Goal: Task Accomplishment & Management: Manage account settings

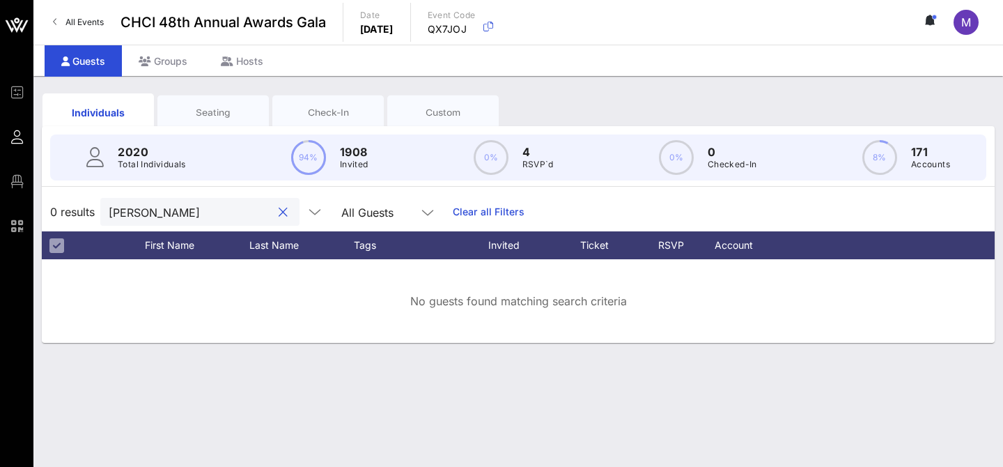
click at [119, 220] on div "chuck roche" at bounding box center [190, 212] width 163 height 28
click at [119, 212] on input "chuck roche" at bounding box center [190, 212] width 163 height 18
type input "roche"
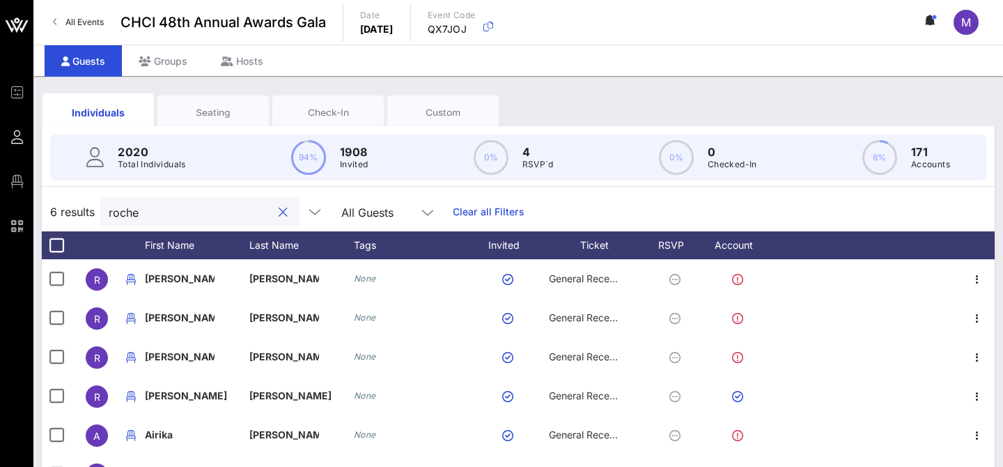
click at [133, 215] on input "roche" at bounding box center [190, 212] width 163 height 18
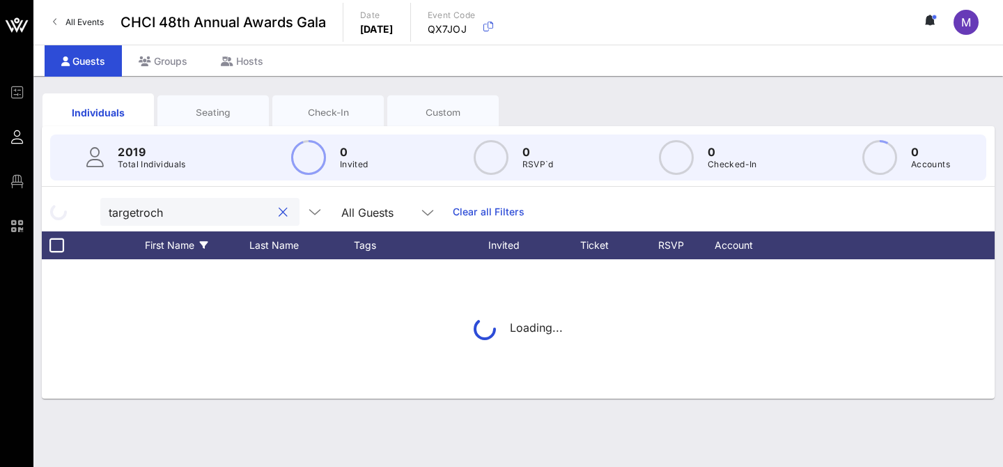
type input "a"
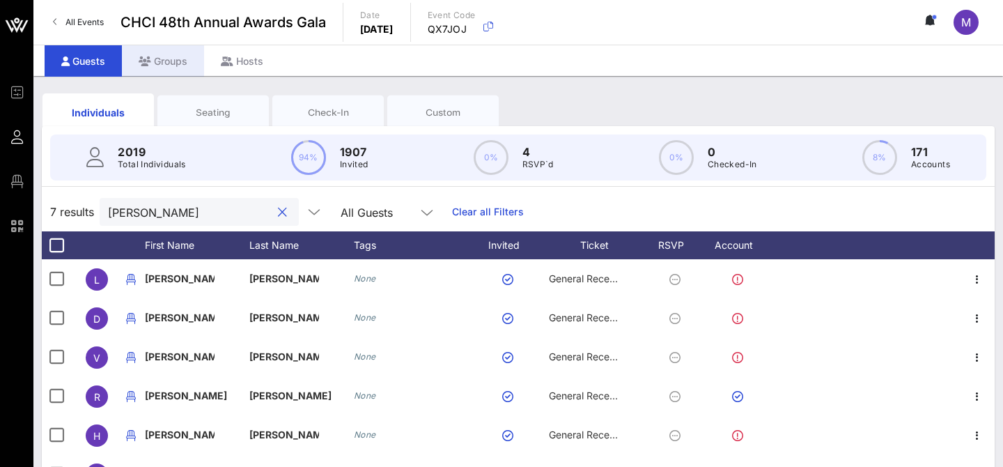
type input "rocha"
click at [166, 62] on div "Groups" at bounding box center [163, 60] width 82 height 31
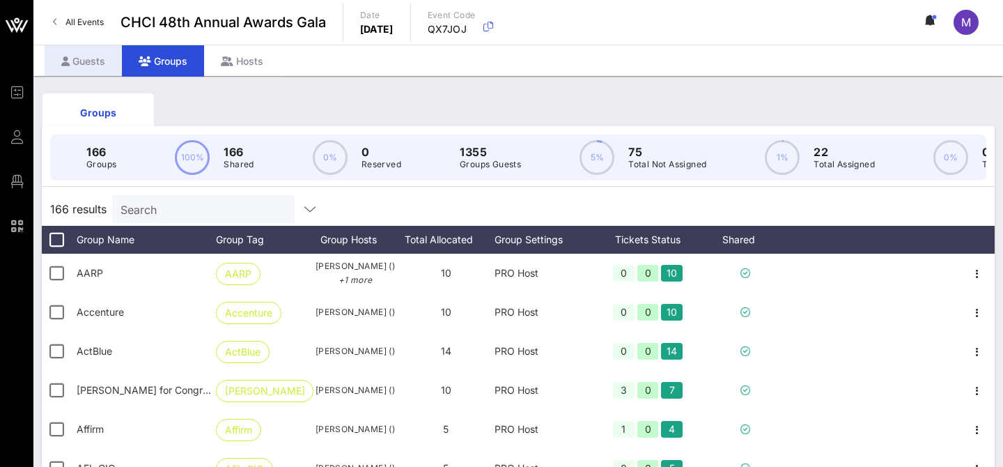
click at [82, 65] on div "Guests" at bounding box center [83, 60] width 77 height 31
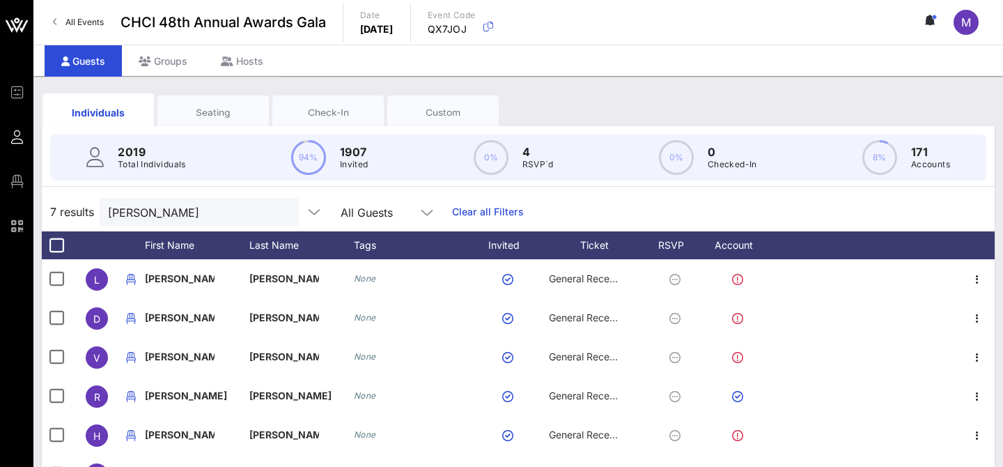
click at [224, 118] on div "Seating" at bounding box center [213, 112] width 91 height 13
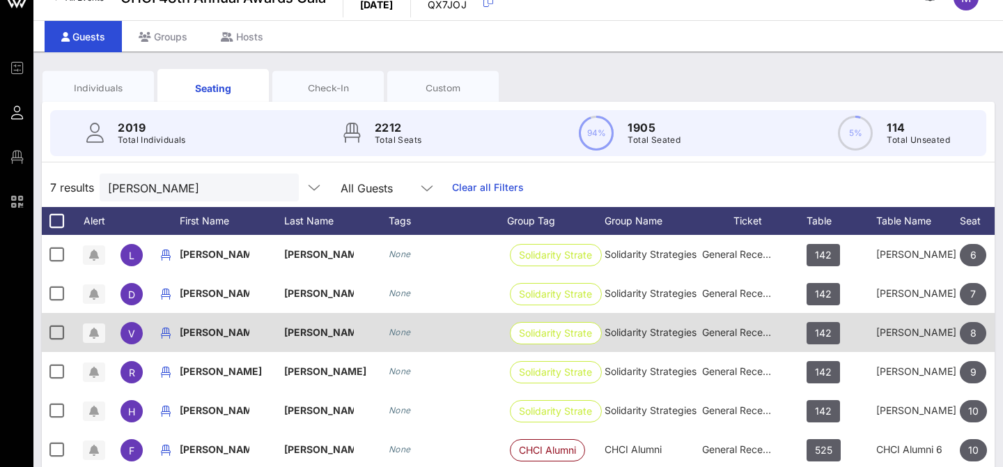
scroll to position [2, 0]
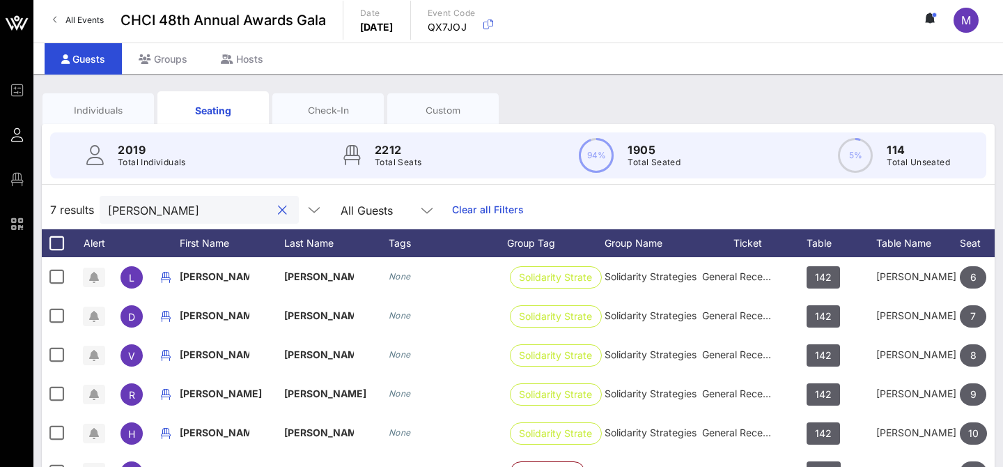
click at [179, 208] on input "rocha" at bounding box center [189, 210] width 163 height 18
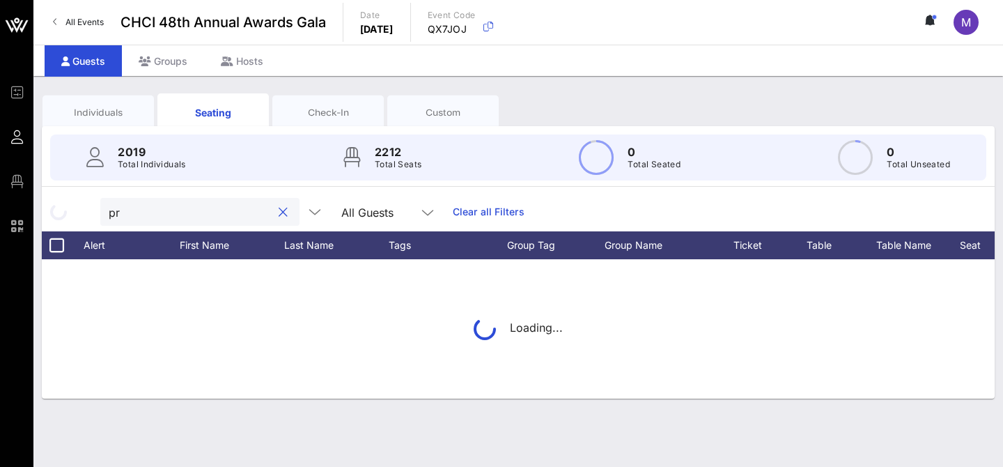
scroll to position [0, 0]
type input "princess"
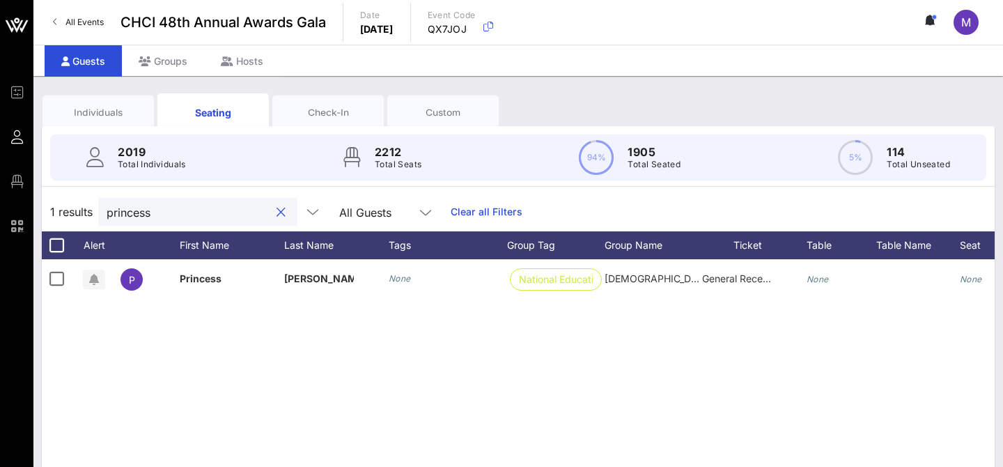
click at [272, 212] on div at bounding box center [280, 212] width 17 height 17
click at [277, 210] on button "clear icon" at bounding box center [281, 213] width 9 height 14
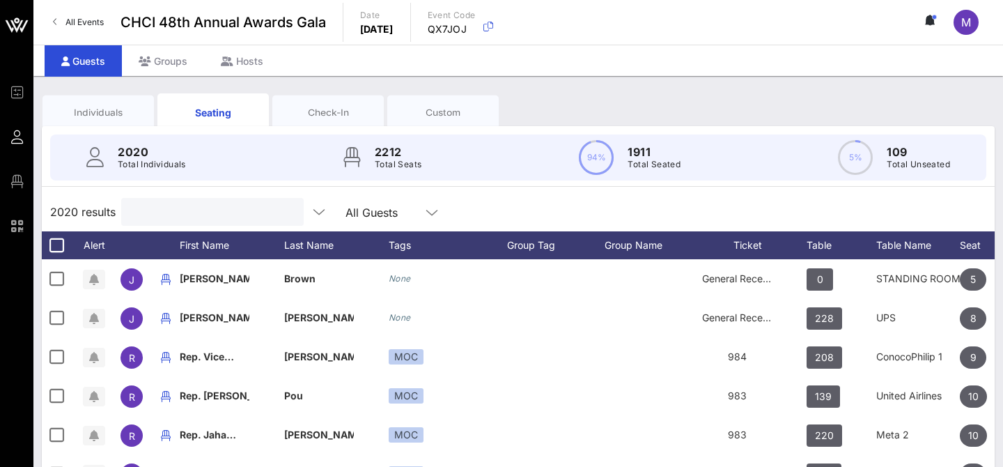
click at [189, 214] on input "text" at bounding box center [211, 212] width 163 height 18
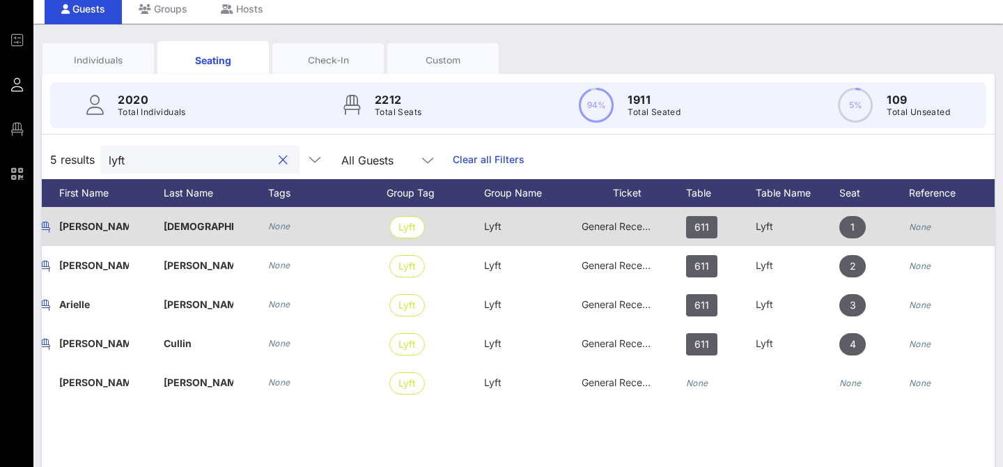
scroll to position [0, 153]
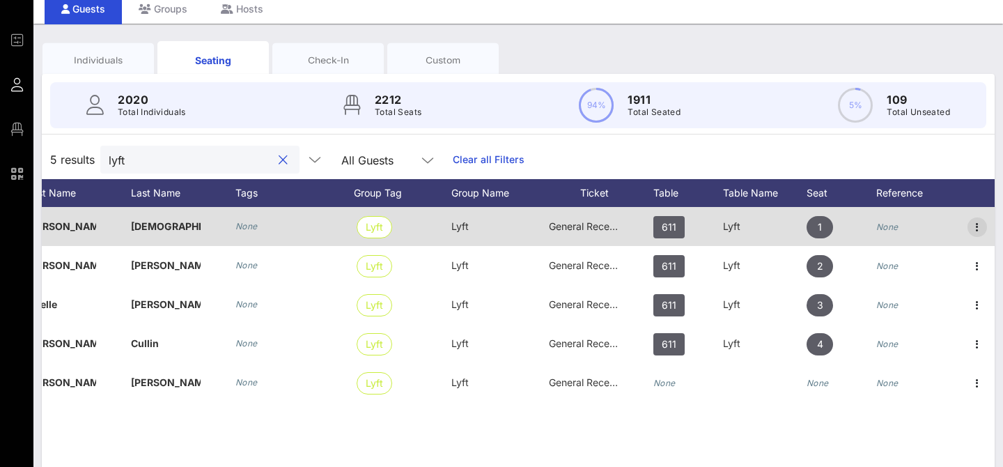
type input "lyft"
click at [977, 224] on icon "button" at bounding box center [977, 227] width 17 height 17
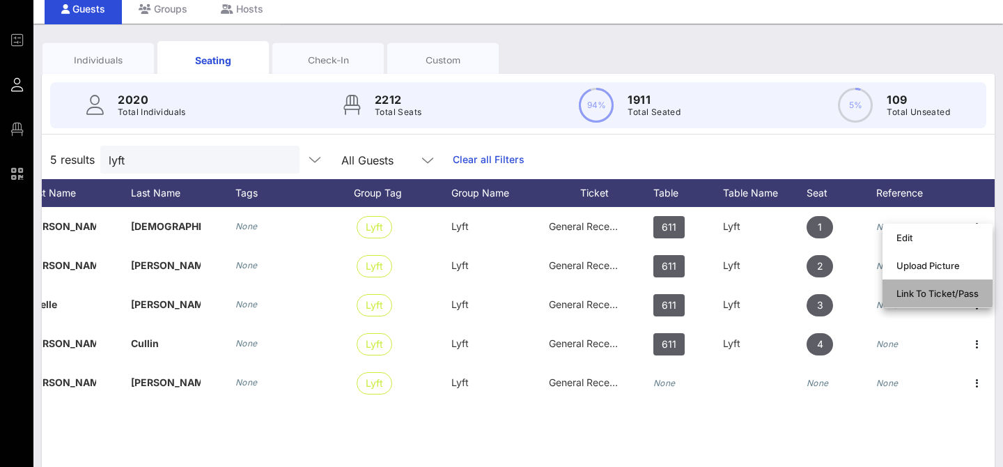
click at [949, 300] on div "Link To Ticket/Pass" at bounding box center [938, 293] width 82 height 22
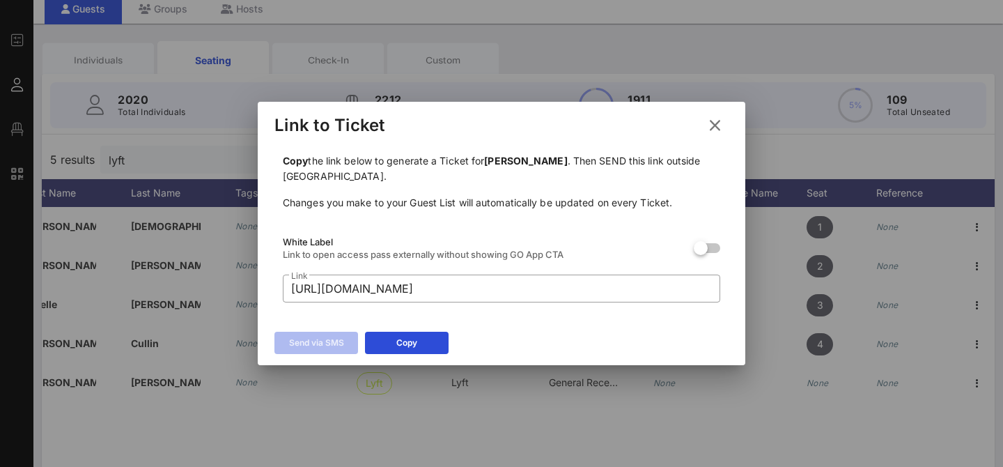
click at [720, 123] on icon at bounding box center [715, 125] width 19 height 17
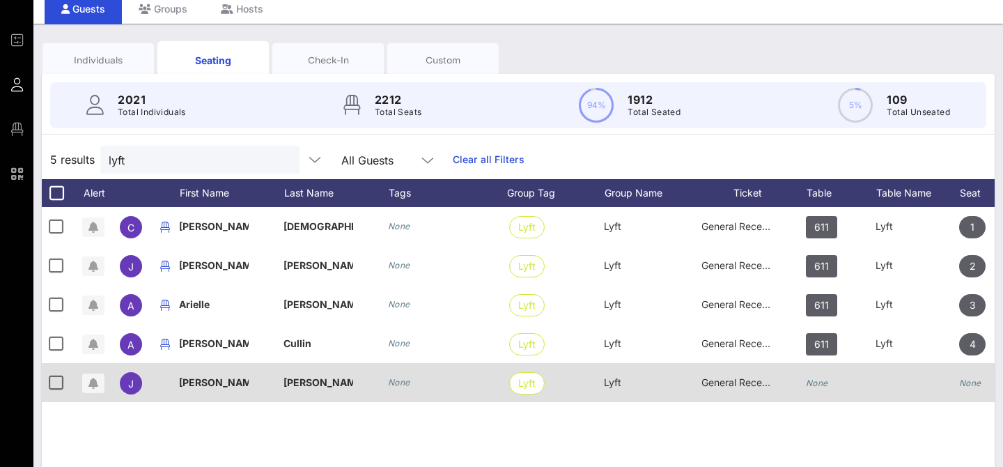
scroll to position [0, 1]
drag, startPoint x: 327, startPoint y: 382, endPoint x: 164, endPoint y: 380, distance: 163.0
click at [164, 380] on div "J Julietta Lopez None Lyft Lyft General Reception None None None" at bounding box center [594, 382] width 1106 height 39
copy div "Julietta Lopez"
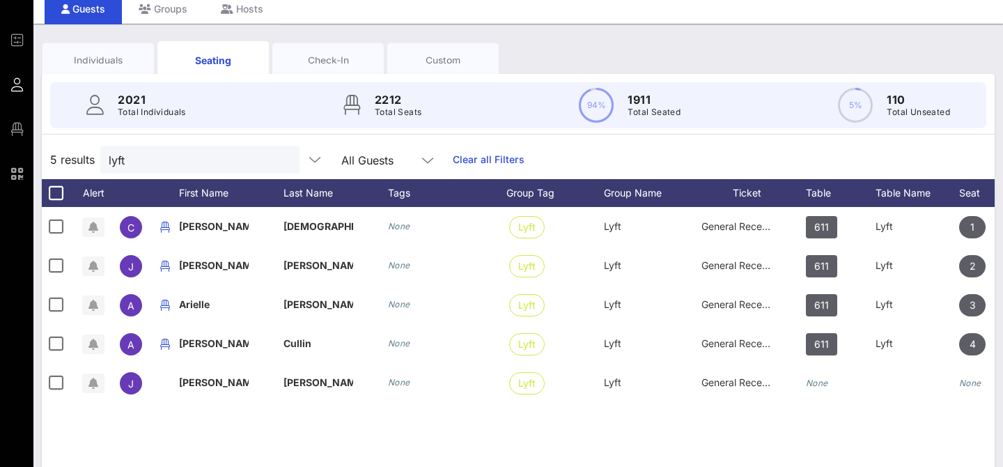
click at [333, 406] on div "C Courtney Temple None Lyft Lyft General Reception 611 Lyft 1 None J Jamie Pasc…" at bounding box center [518, 416] width 953 height 418
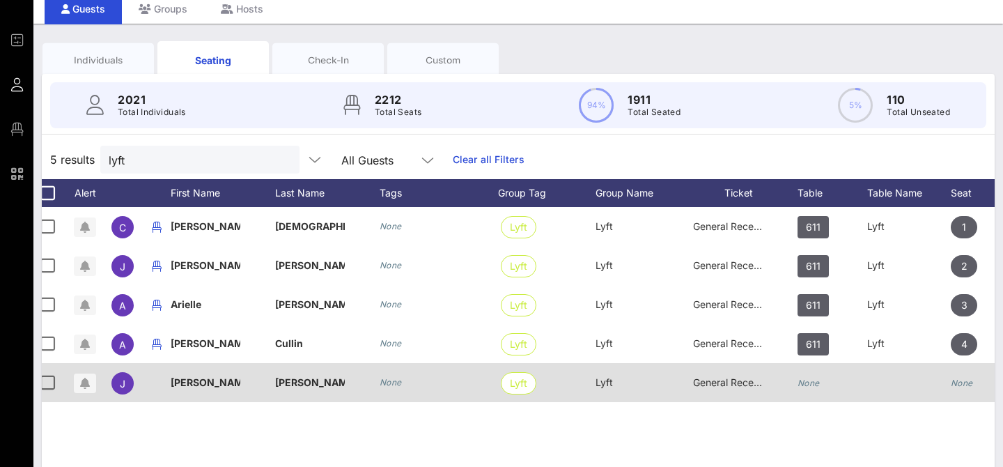
scroll to position [0, 0]
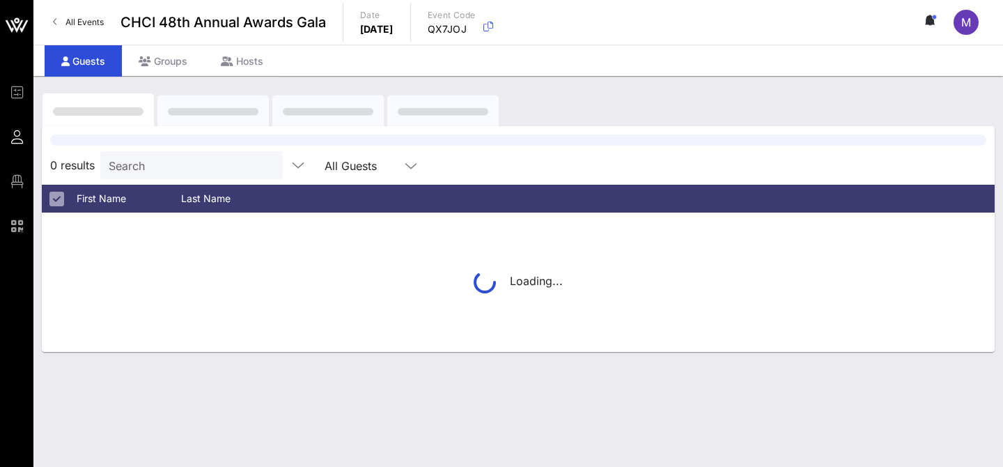
click at [125, 165] on input "Search" at bounding box center [190, 165] width 163 height 18
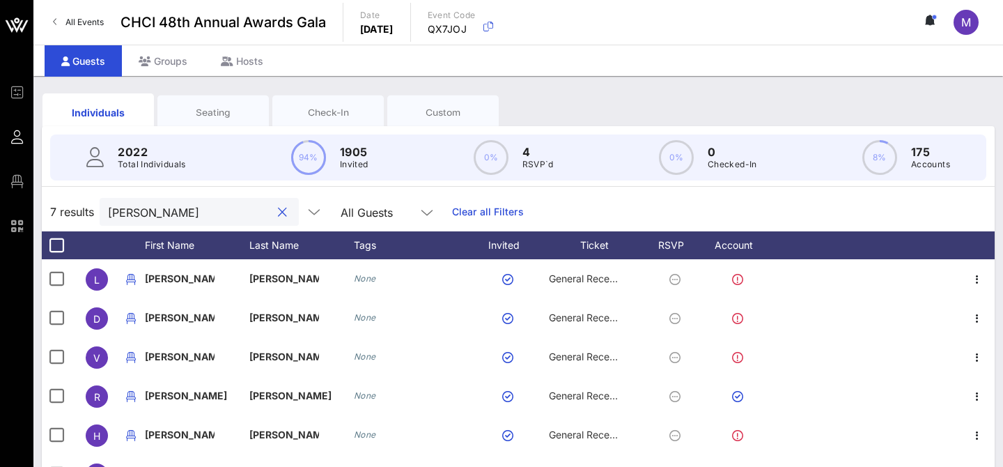
type input "rocha"
click at [208, 117] on div "Seating" at bounding box center [213, 112] width 91 height 13
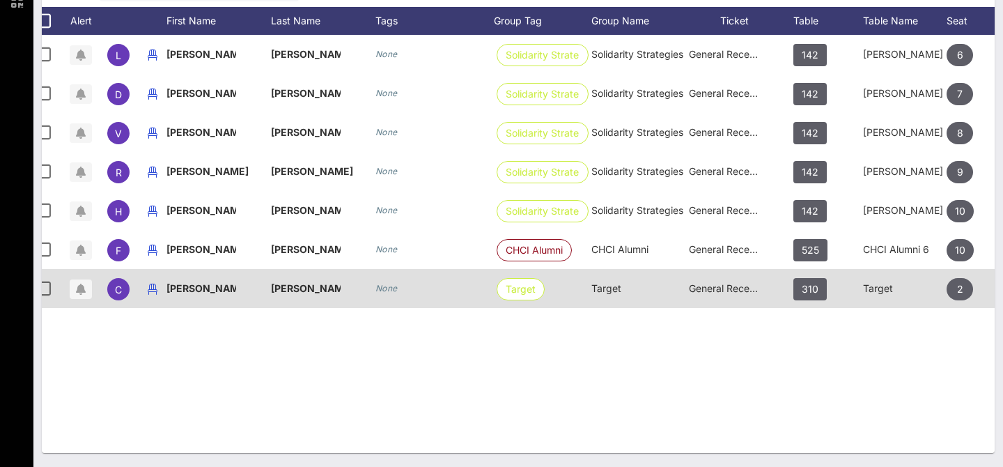
scroll to position [0, 153]
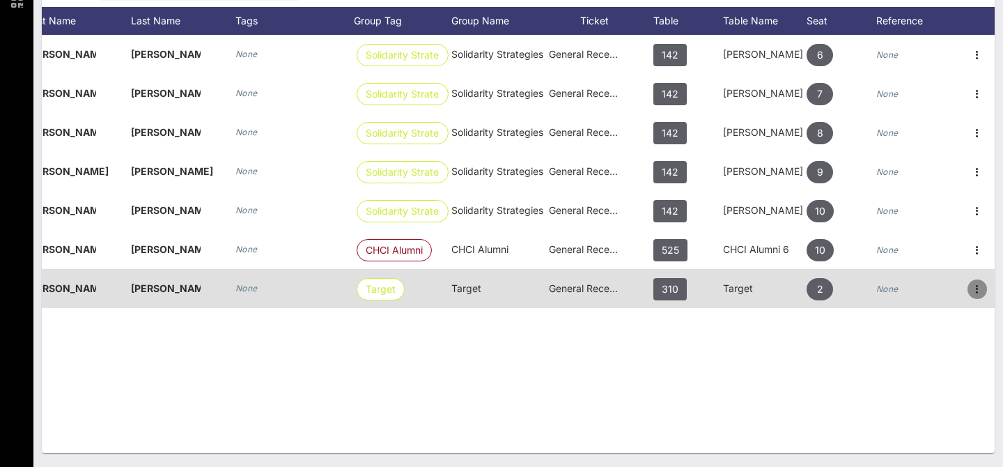
click at [980, 289] on icon "button" at bounding box center [977, 289] width 17 height 17
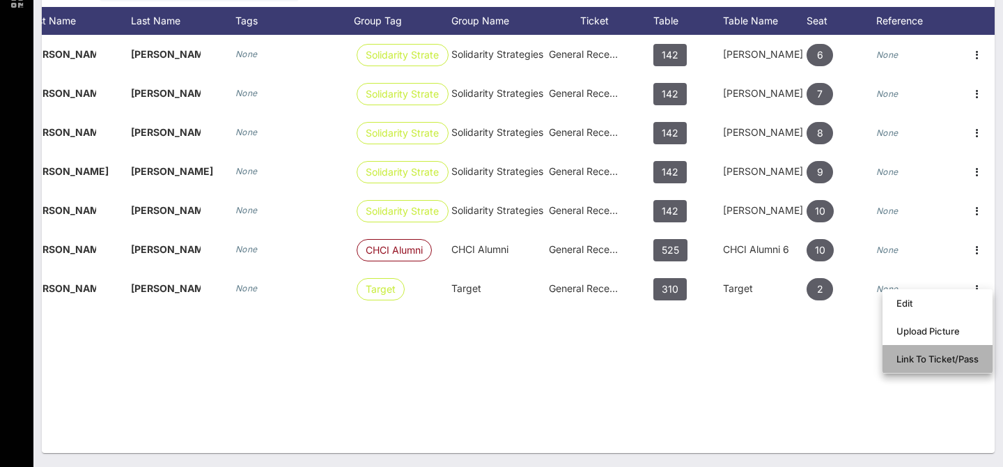
click at [918, 359] on div "Link To Ticket/Pass" at bounding box center [938, 358] width 82 height 11
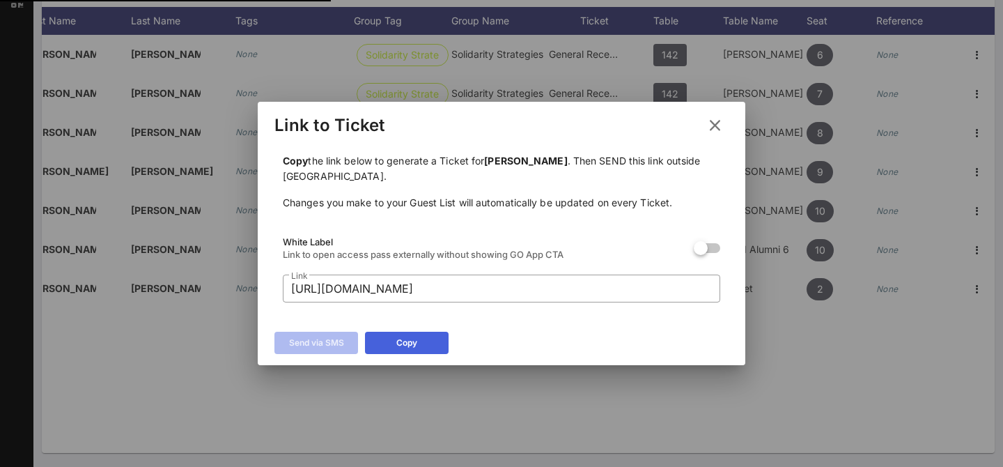
click at [419, 336] on button "Copy" at bounding box center [407, 343] width 84 height 22
click at [720, 127] on icon at bounding box center [715, 125] width 19 height 17
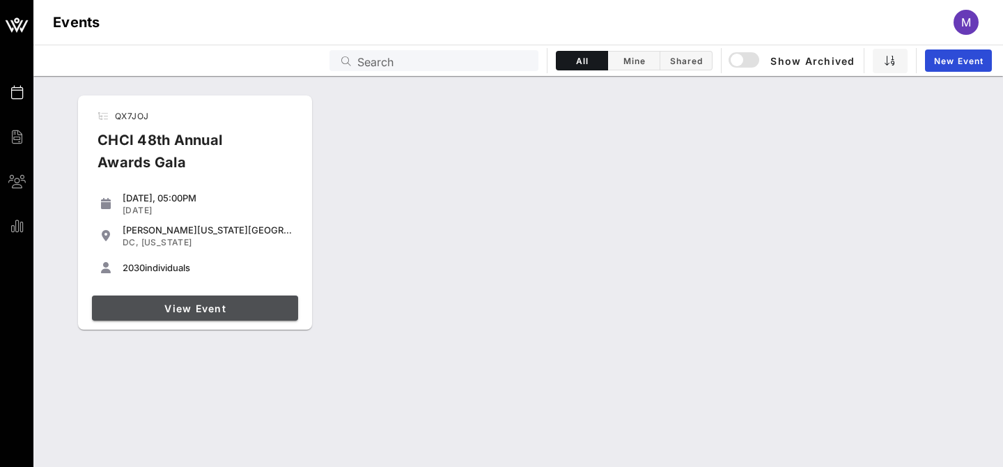
click at [173, 304] on span "View Event" at bounding box center [195, 308] width 195 height 12
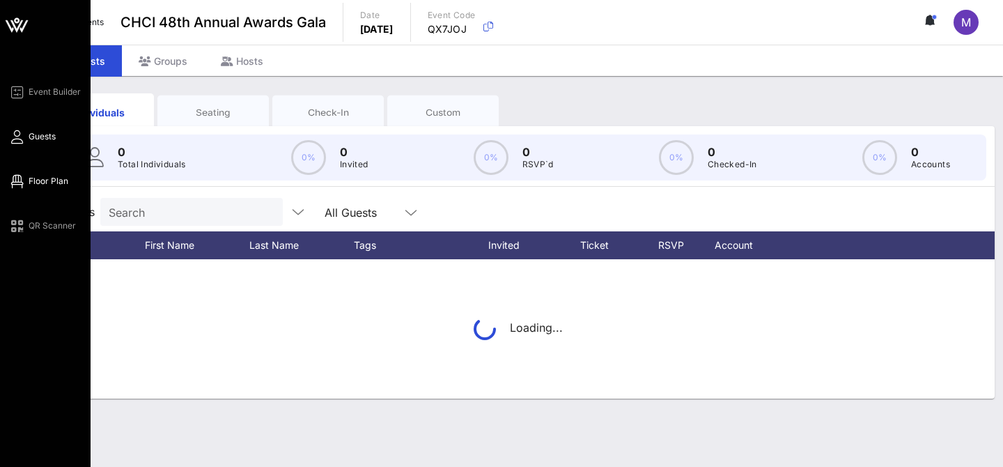
click at [24, 185] on link "Floor Plan" at bounding box center [38, 181] width 60 height 17
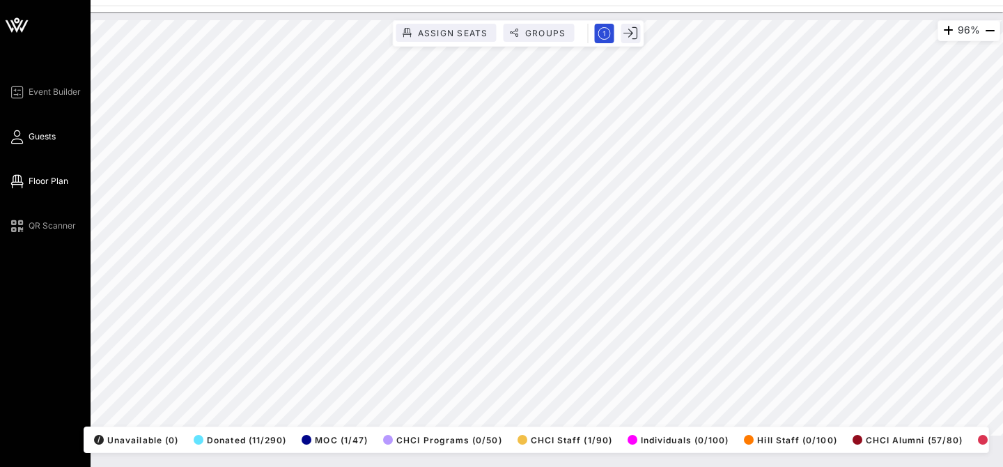
click at [25, 135] on link "Guests" at bounding box center [31, 136] width 47 height 17
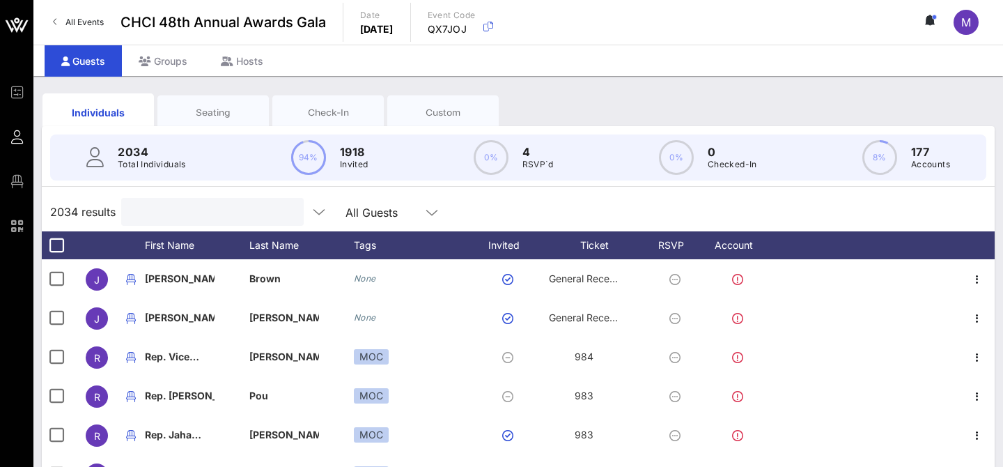
click at [192, 215] on input "text" at bounding box center [211, 212] width 163 height 18
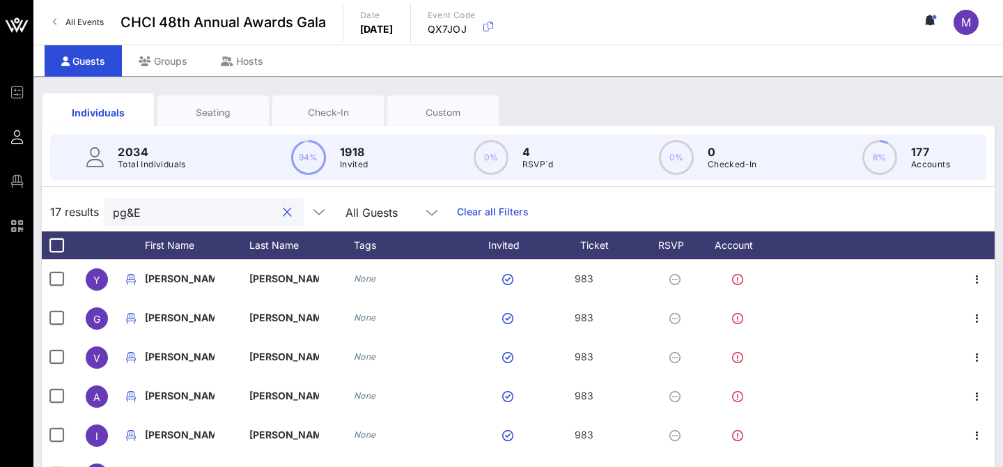
type input "pg&E"
click at [233, 116] on div "Seating" at bounding box center [213, 112] width 91 height 13
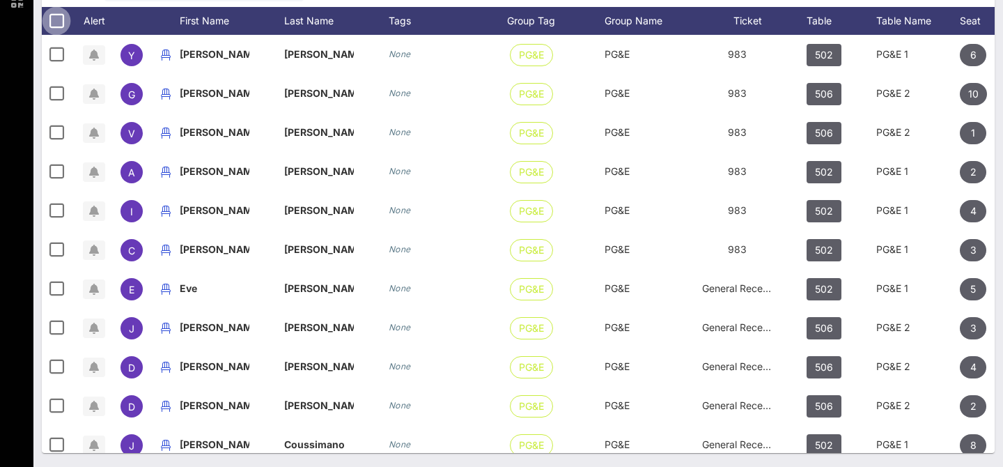
click at [53, 26] on div at bounding box center [57, 21] width 24 height 24
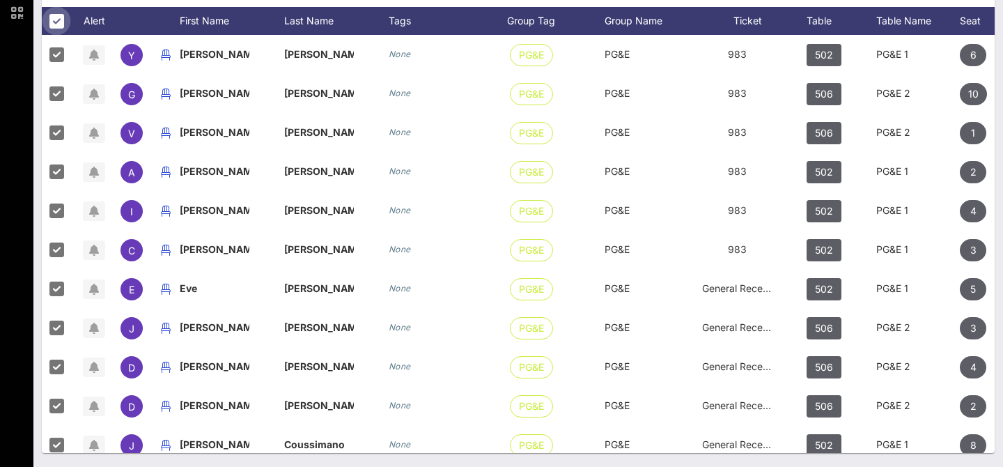
click at [59, 17] on div at bounding box center [57, 21] width 24 height 24
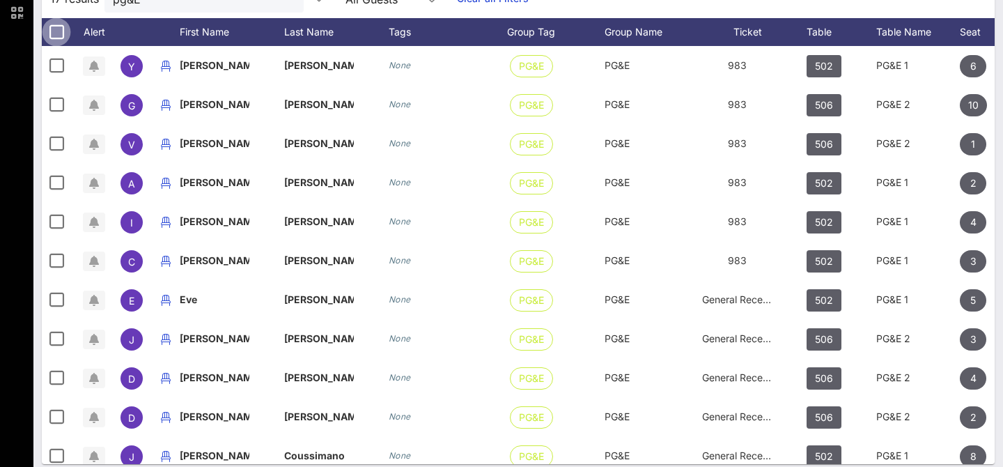
scroll to position [224, 0]
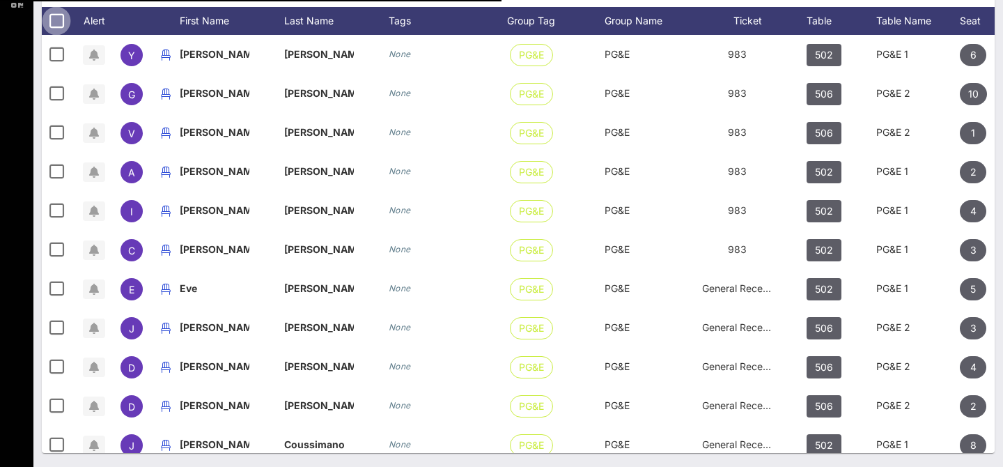
click at [59, 17] on div at bounding box center [57, 21] width 24 height 24
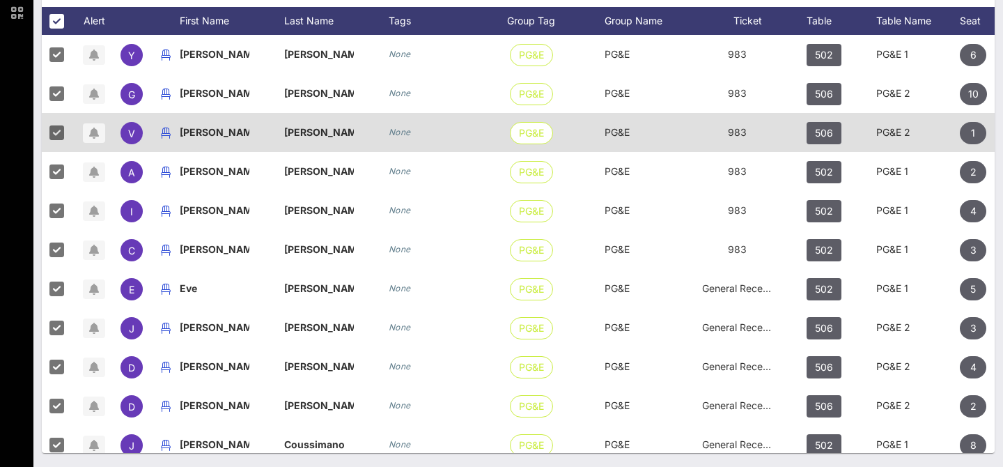
scroll to position [0, 0]
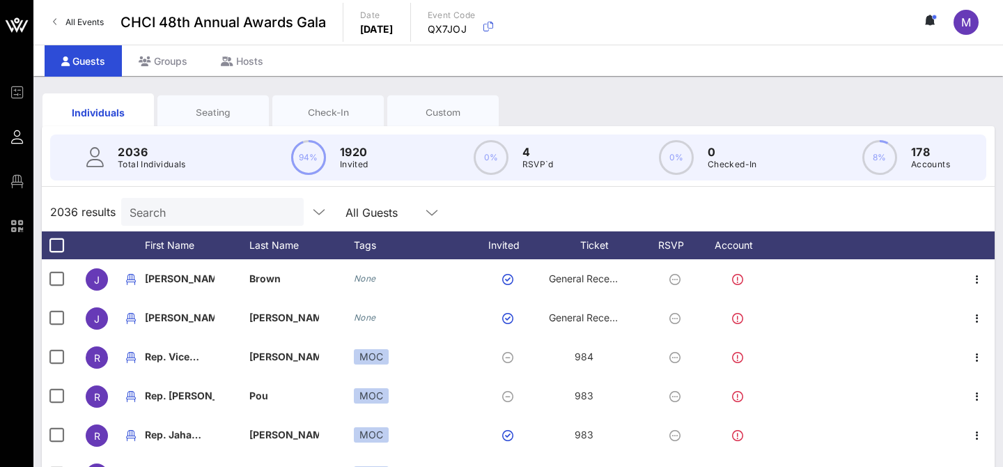
click at [162, 210] on input "Search" at bounding box center [211, 212] width 163 height 18
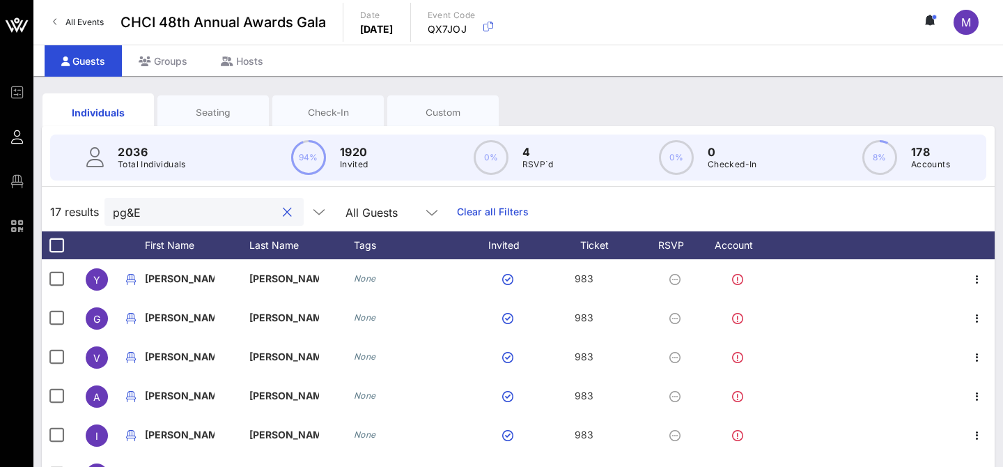
click at [597, 203] on div "17 results pg&E All Guests Clear all Filters" at bounding box center [518, 211] width 953 height 39
click at [158, 224] on div "pg&E" at bounding box center [194, 212] width 163 height 28
click at [160, 217] on input "pg&E" at bounding box center [194, 212] width 163 height 18
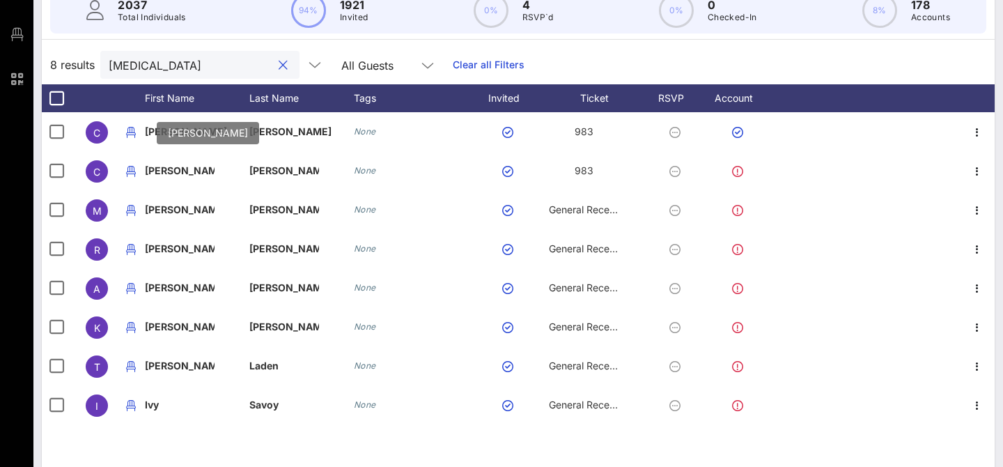
scroll to position [224, 0]
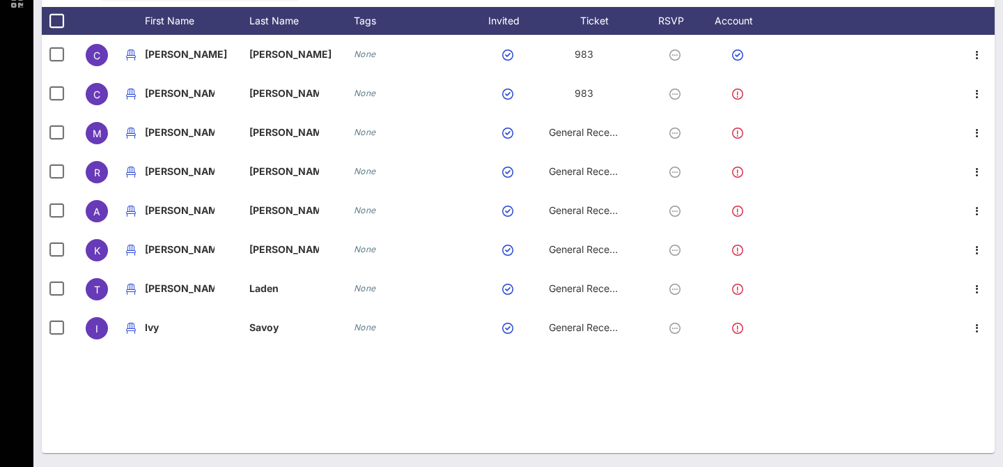
type input "exelon"
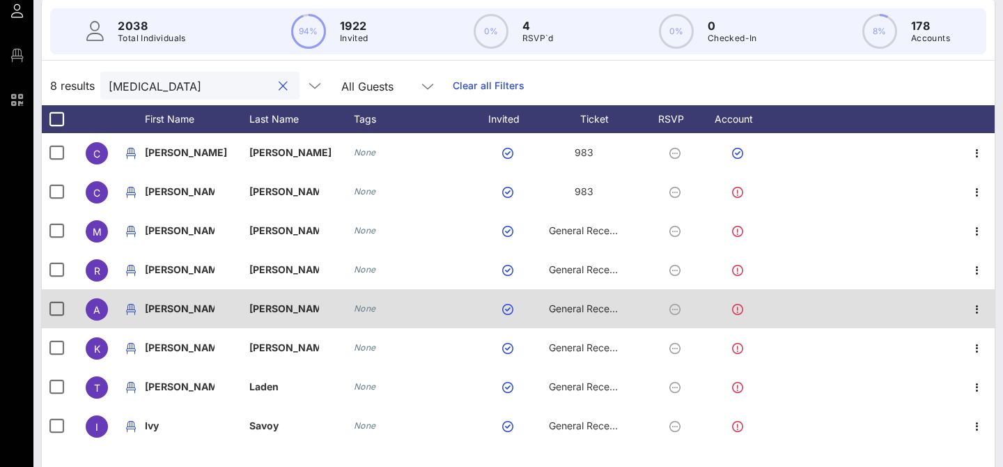
scroll to position [0, 0]
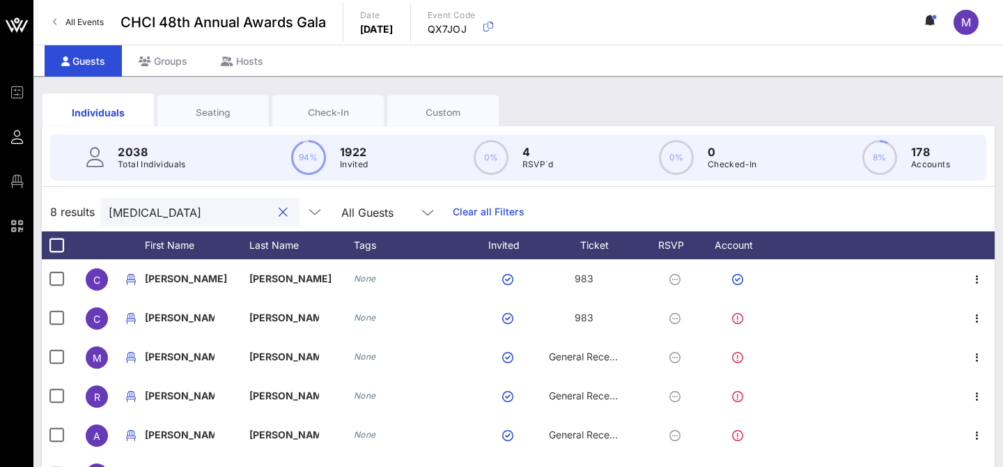
click at [279, 213] on button "clear icon" at bounding box center [283, 213] width 9 height 14
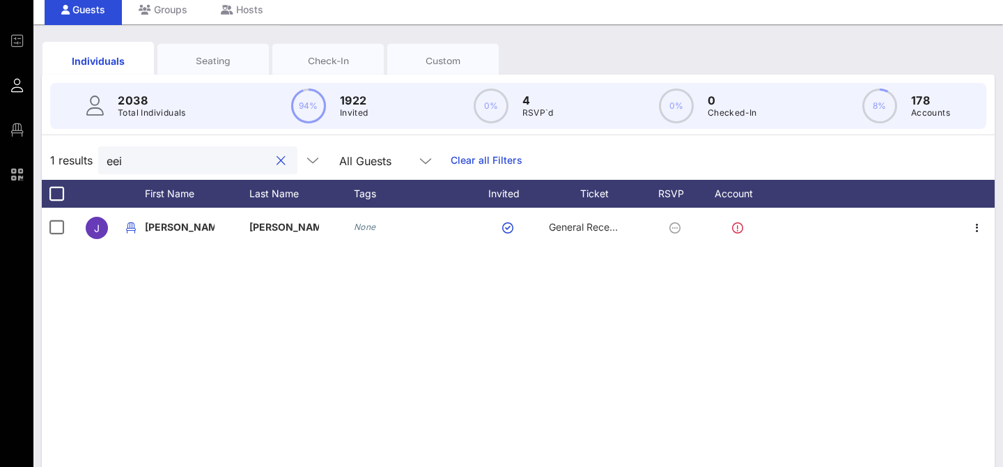
scroll to position [50, 0]
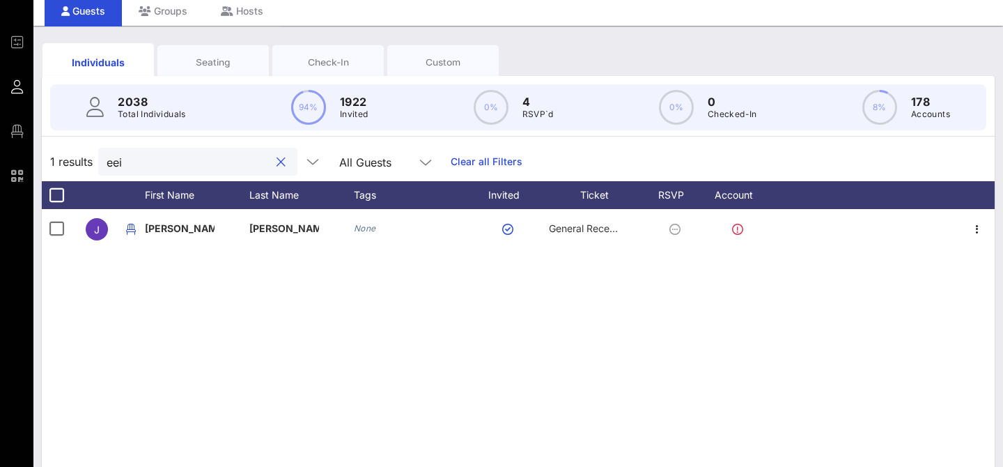
type input "eei"
click at [221, 72] on div "Seating" at bounding box center [212, 62] width 111 height 35
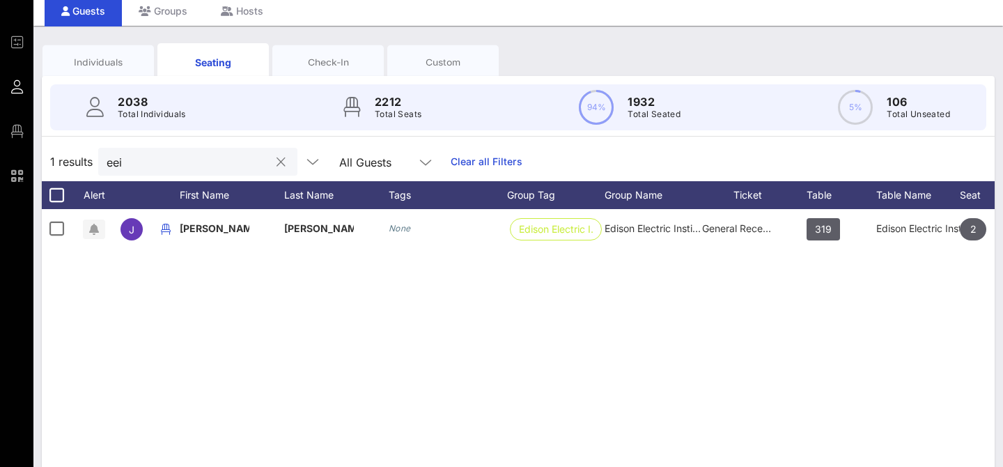
click at [194, 169] on input "eei" at bounding box center [188, 162] width 163 height 18
click at [562, 192] on icon at bounding box center [565, 195] width 8 height 8
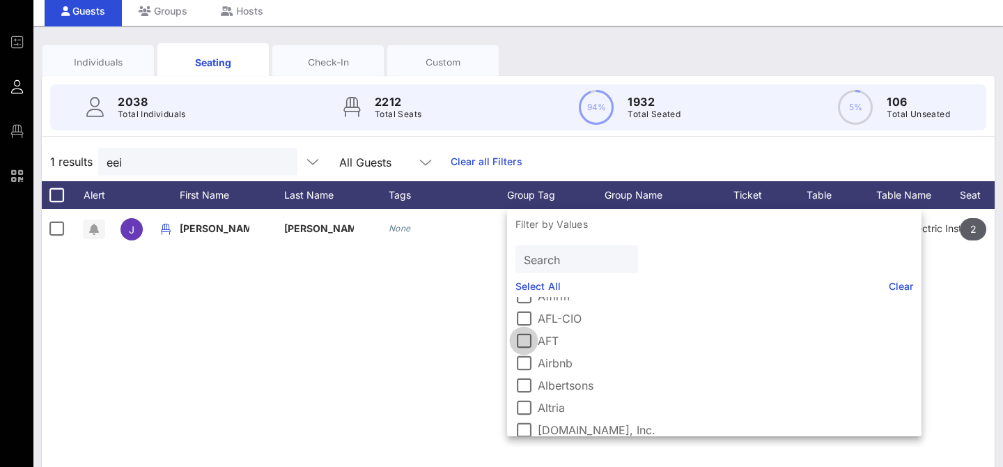
scroll to position [0, 0]
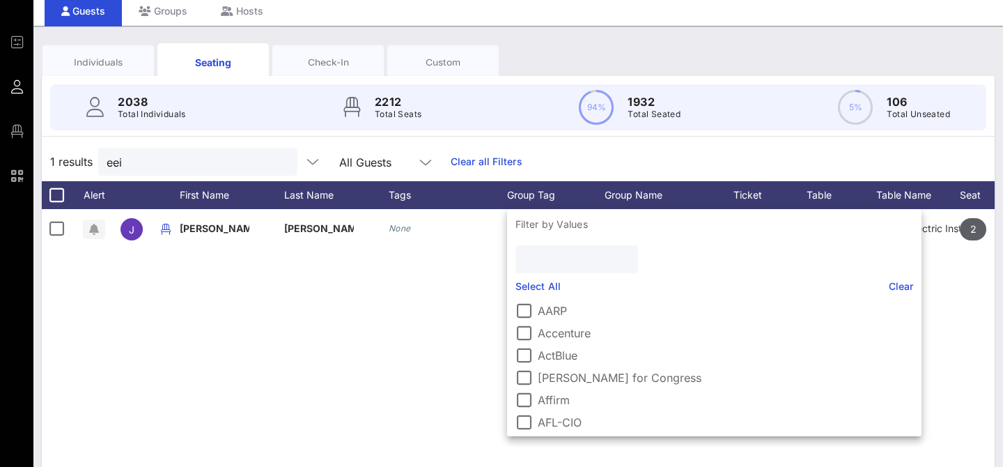
click at [589, 255] on input "text" at bounding box center [575, 259] width 103 height 18
type input "eei"
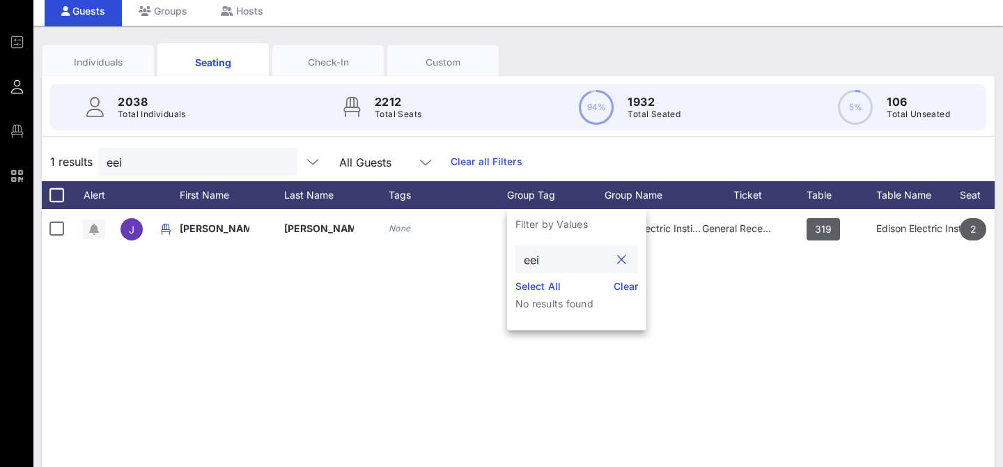
click at [628, 258] on div at bounding box center [621, 259] width 17 height 17
click at [625, 258] on button "clear icon" at bounding box center [621, 260] width 9 height 14
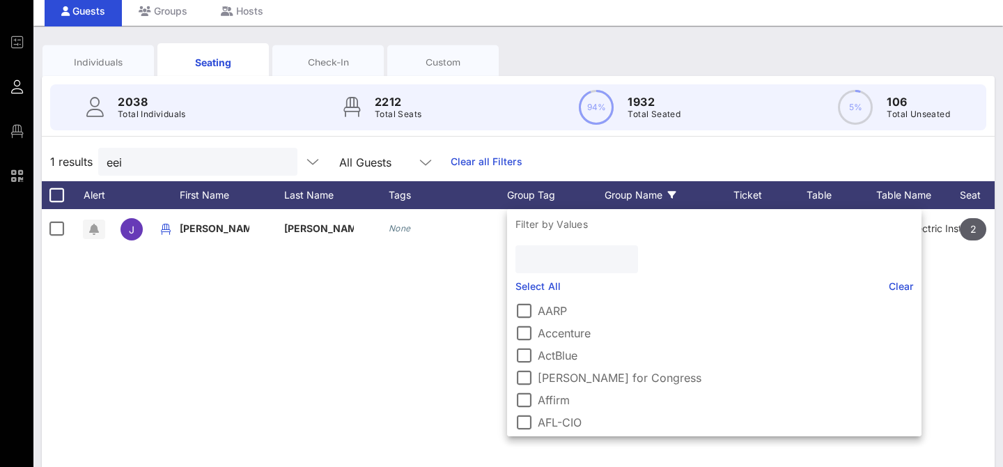
click at [664, 194] on div "Group Name" at bounding box center [654, 195] width 98 height 28
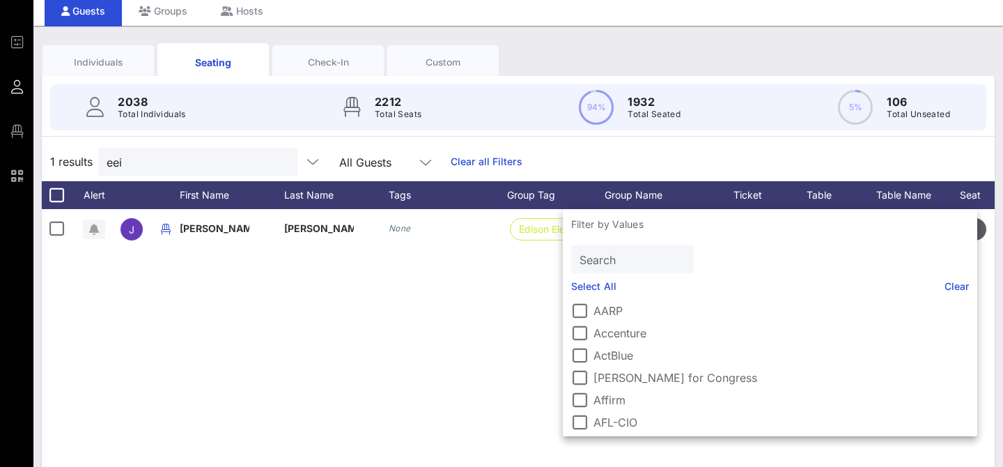
click at [614, 260] on input "Search" at bounding box center [631, 259] width 103 height 18
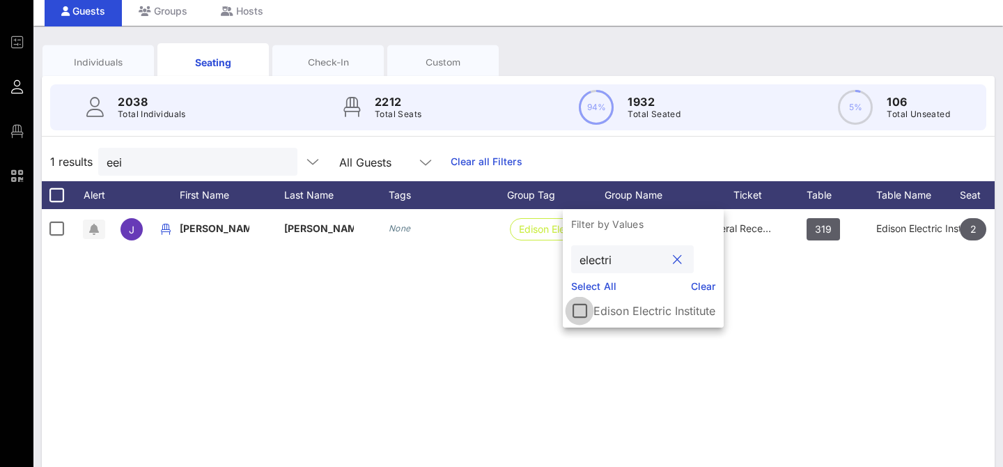
type input "electri"
click at [580, 309] on div at bounding box center [580, 311] width 24 height 24
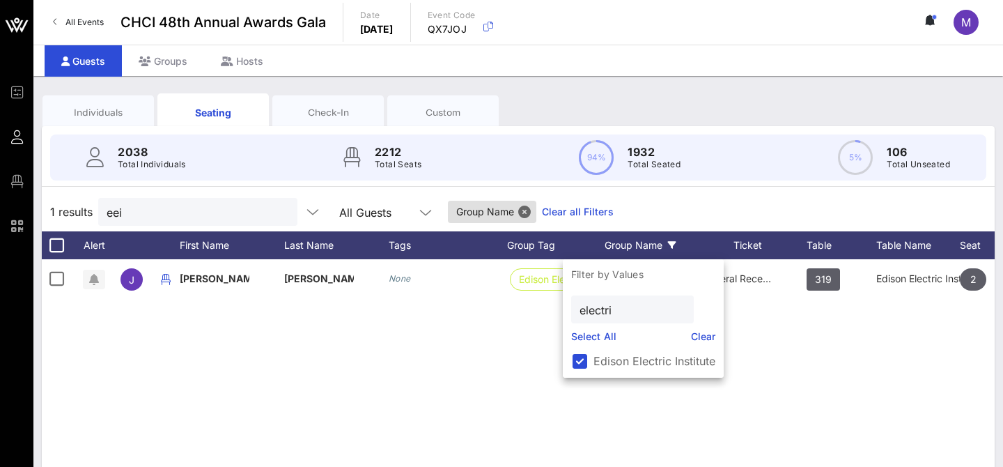
click at [624, 200] on div "1 results eei All Guests Group Name Clear all Filters" at bounding box center [518, 211] width 953 height 39
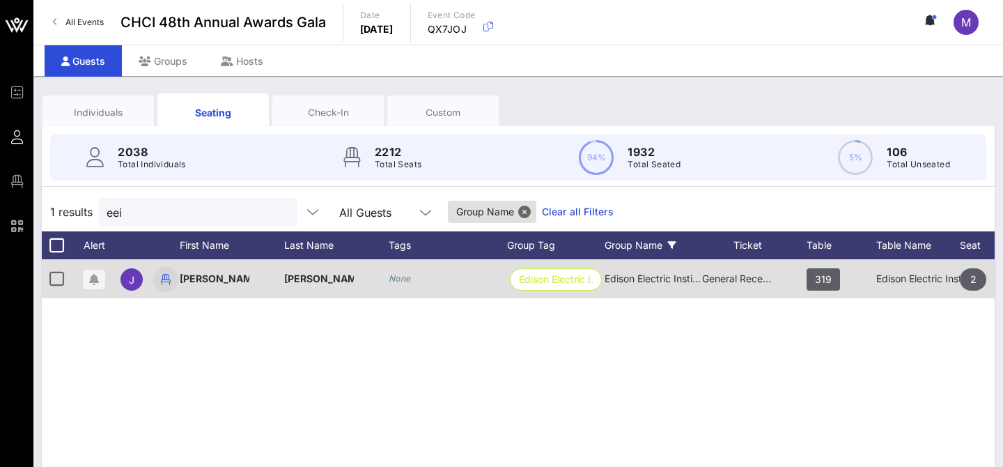
drag, startPoint x: 773, startPoint y: 279, endPoint x: 173, endPoint y: 278, distance: 599.8
click at [173, 278] on div "J Jose Atilio He… None Edison Electric I… Edison Electric Institute General Rec…" at bounding box center [595, 278] width 1106 height 39
copy div "Jose Atilio He… None Edison Electric I… Edison Electric Institute General Recep…"
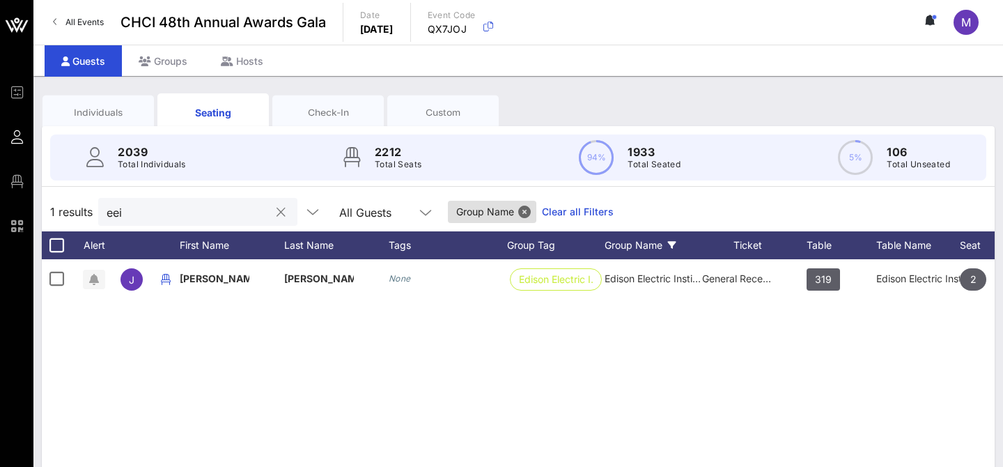
click at [220, 210] on input "eei" at bounding box center [188, 212] width 163 height 18
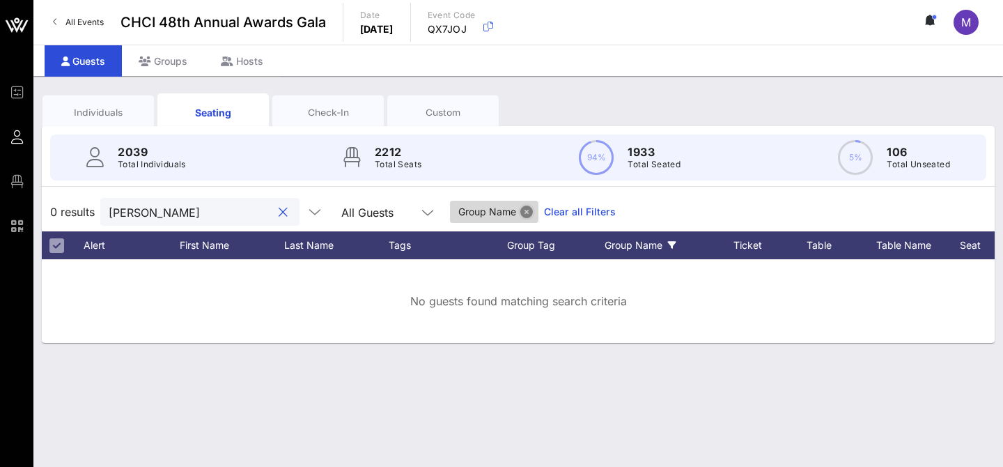
click at [520, 207] on button "Close" at bounding box center [526, 212] width 13 height 13
click at [192, 210] on input "maria lui" at bounding box center [190, 212] width 163 height 18
click at [147, 213] on input "maria luisa" at bounding box center [190, 212] width 163 height 18
click at [106, 114] on div "Individuals" at bounding box center [98, 112] width 91 height 13
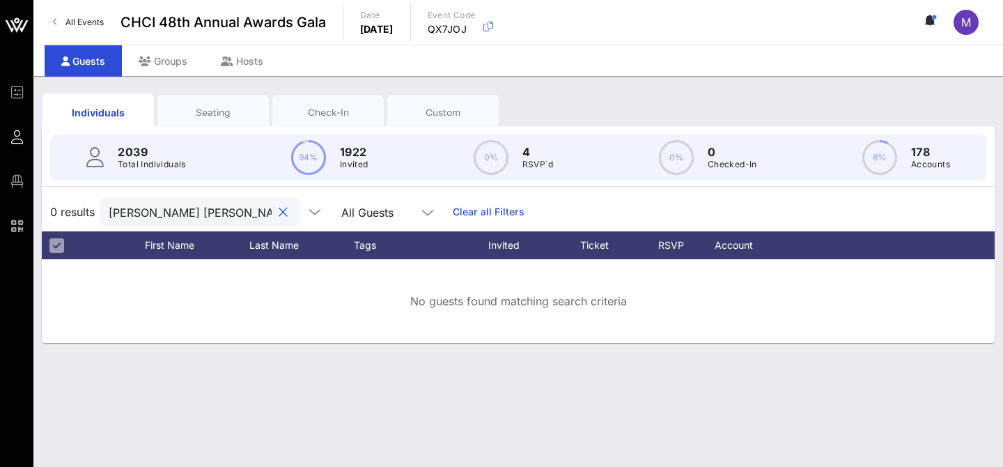
click at [229, 213] on input "maria luisa" at bounding box center [190, 212] width 163 height 18
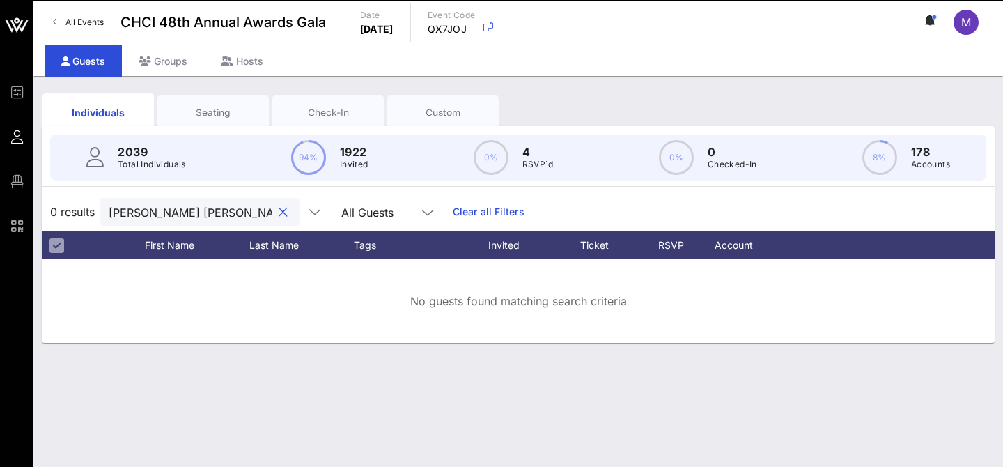
click at [150, 212] on input "maria luisa" at bounding box center [190, 212] width 163 height 18
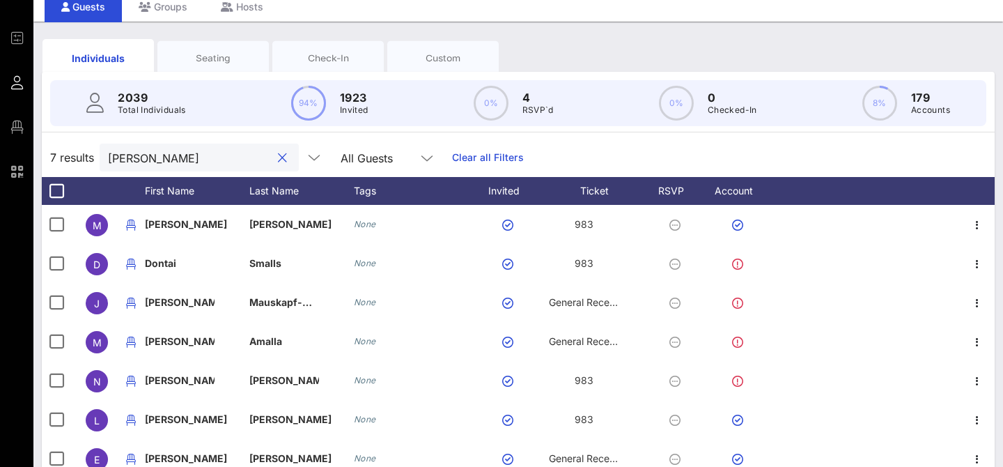
scroll to position [56, 0]
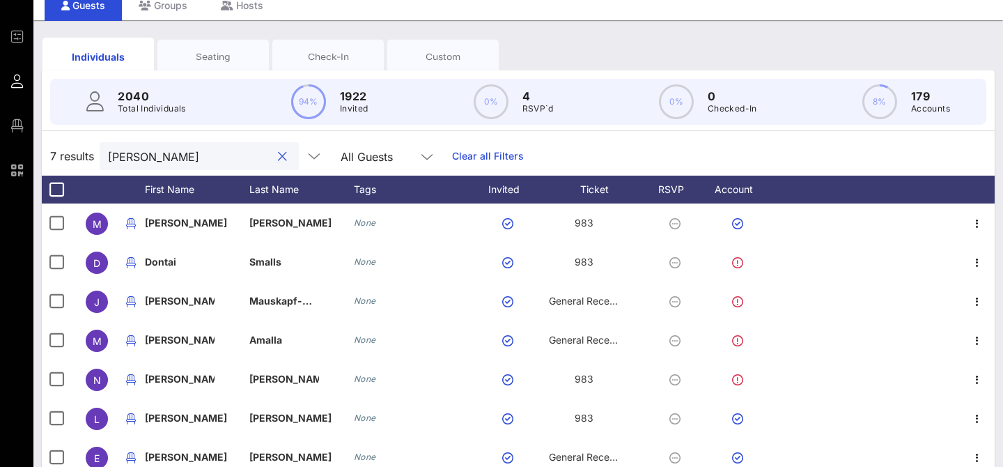
click at [174, 157] on input "boyce" at bounding box center [189, 156] width 163 height 18
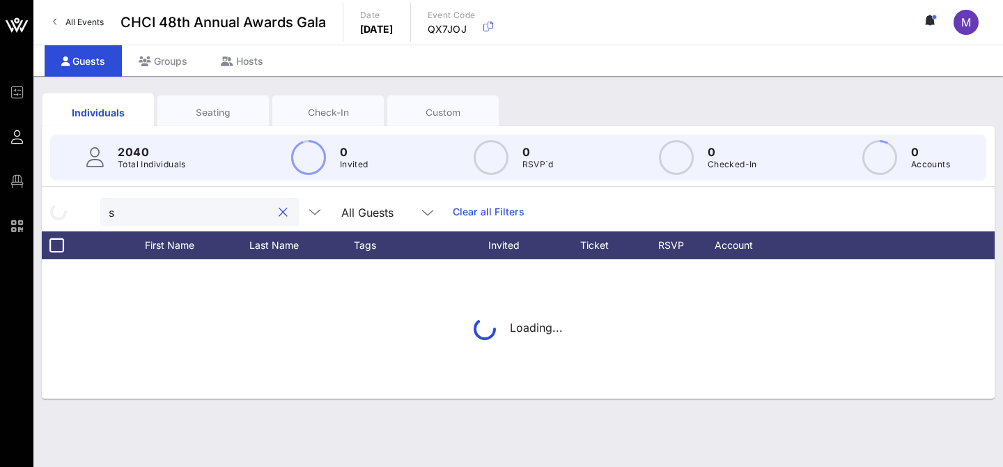
scroll to position [0, 0]
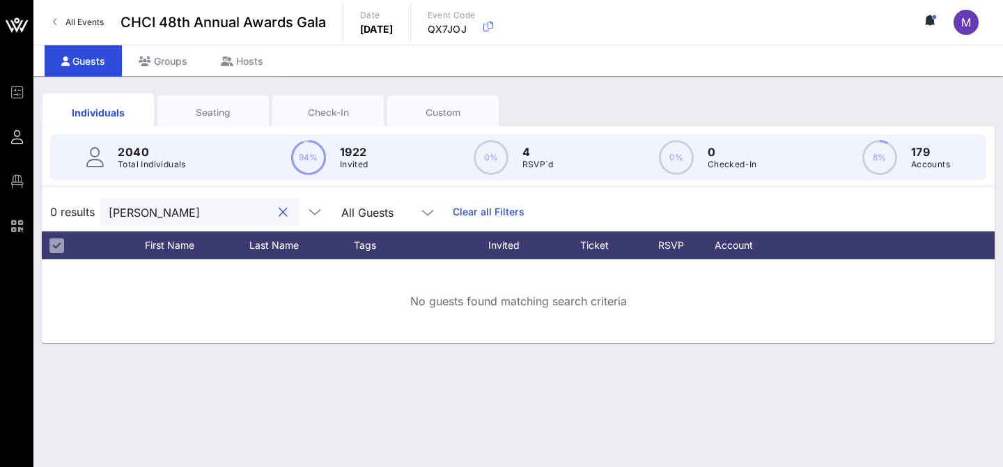
click at [126, 204] on input "sara fuentes" at bounding box center [190, 212] width 163 height 18
type input "fuentes"
click at [139, 208] on input "fuentes" at bounding box center [190, 212] width 163 height 18
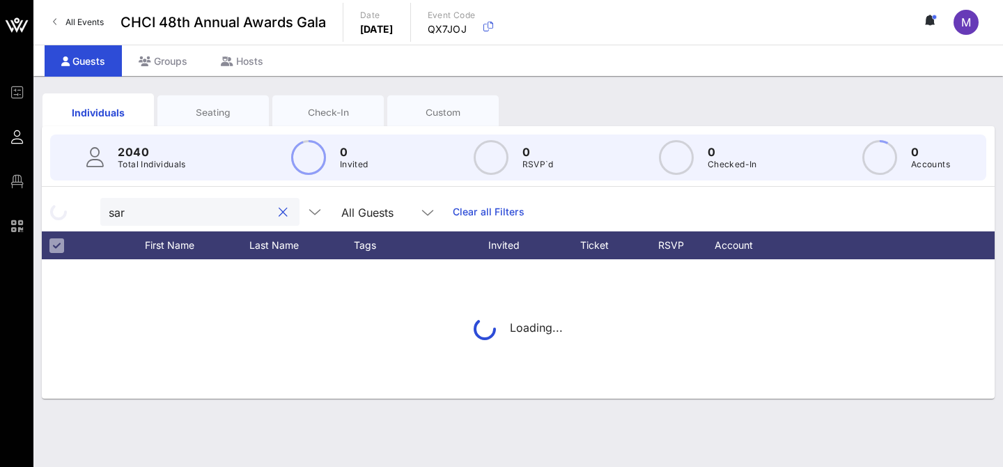
type input "sara"
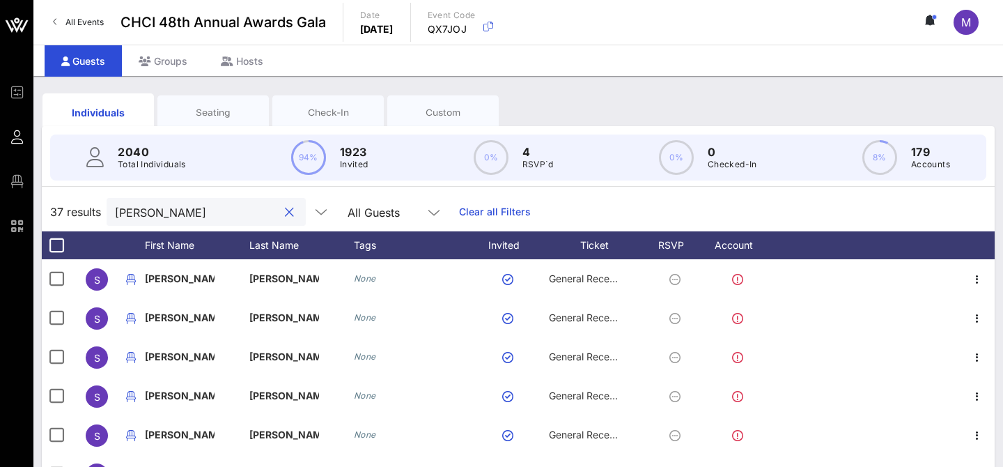
click at [192, 213] on input "sara" at bounding box center [196, 212] width 163 height 18
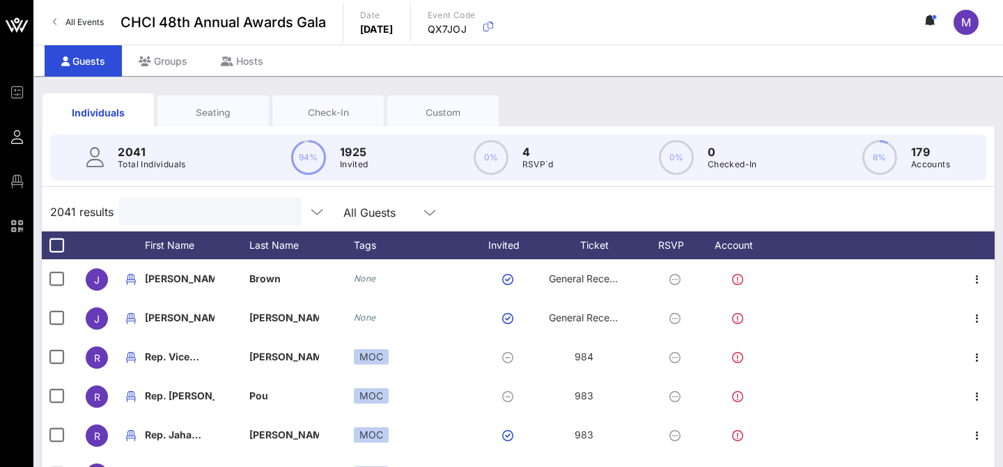
click at [155, 207] on input "text" at bounding box center [208, 212] width 163 height 18
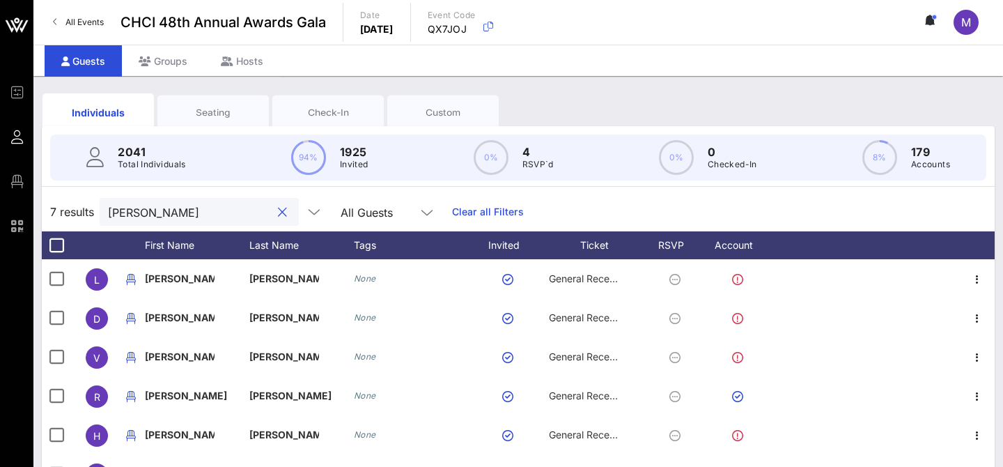
scroll to position [224, 0]
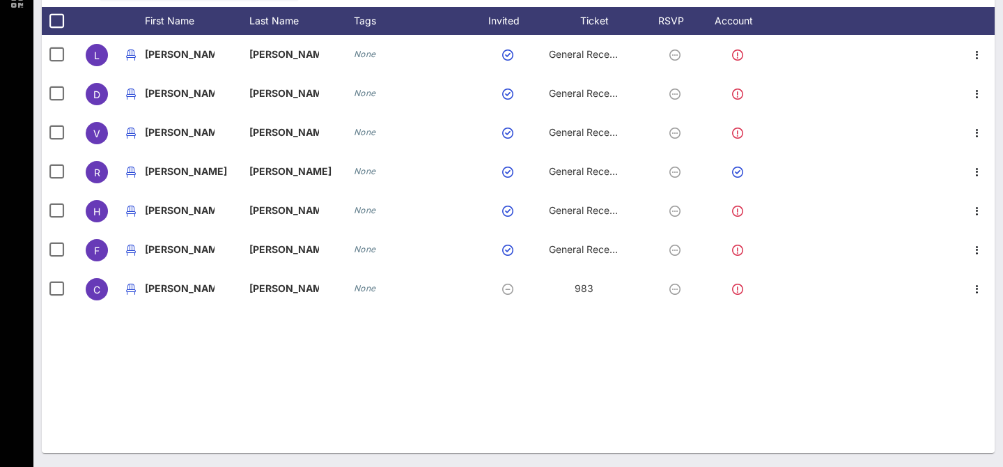
type input "rocha"
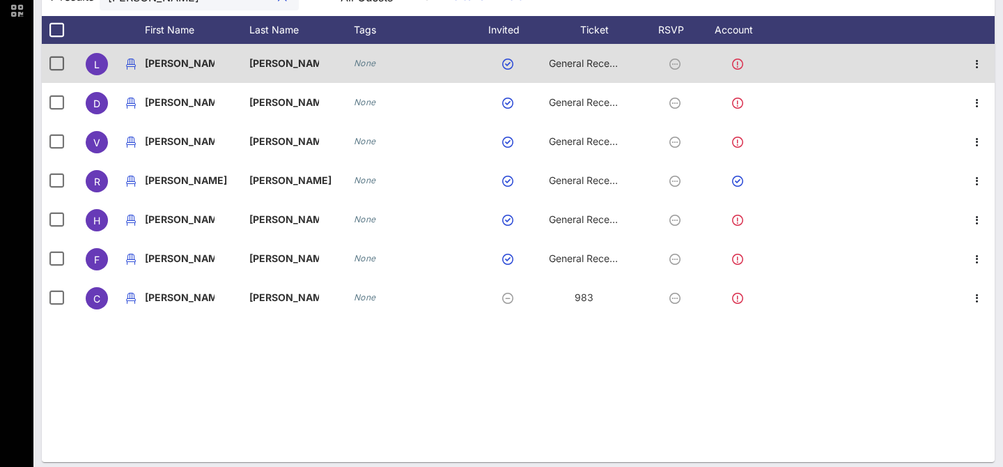
scroll to position [0, 0]
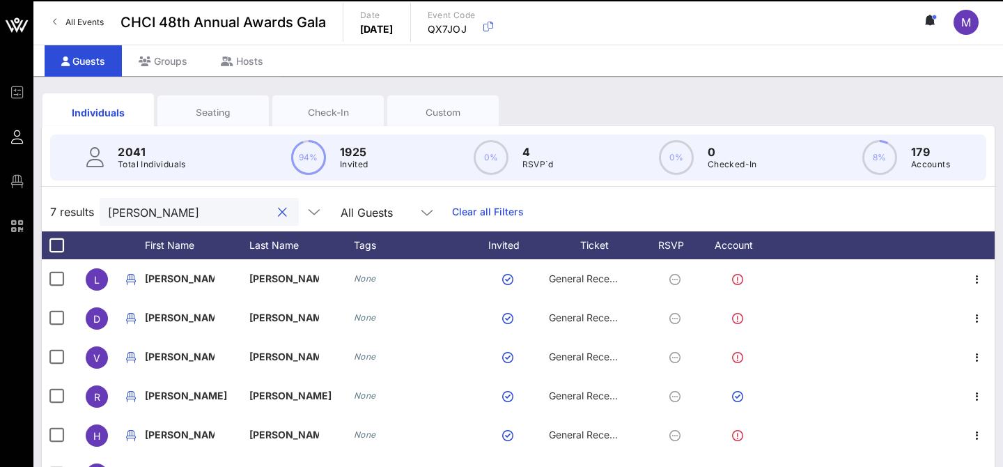
click at [278, 212] on button "clear icon" at bounding box center [282, 213] width 9 height 14
paste input "Liz Lopez"
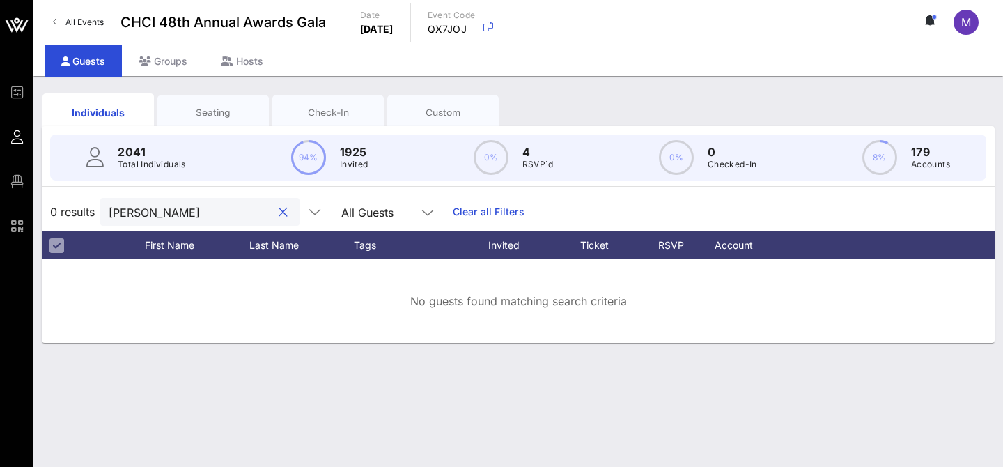
drag, startPoint x: 134, startPoint y: 212, endPoint x: 197, endPoint y: 217, distance: 63.6
click at [197, 217] on input "Liz Lopez" at bounding box center [190, 212] width 163 height 18
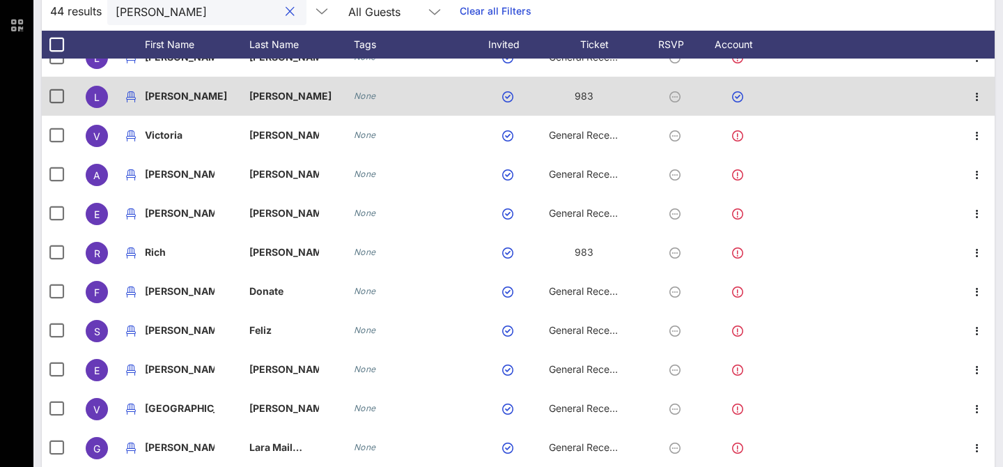
scroll to position [373, 0]
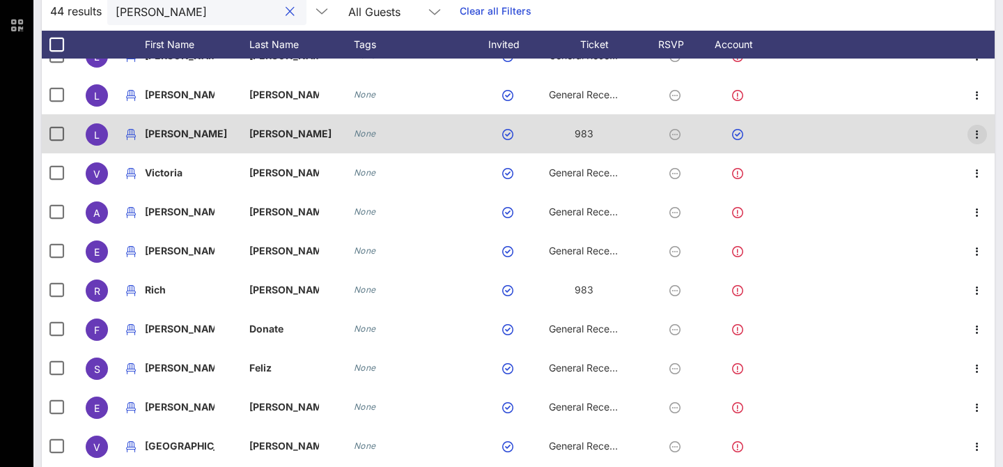
type input "Liz"
click at [980, 131] on icon "button" at bounding box center [977, 134] width 17 height 17
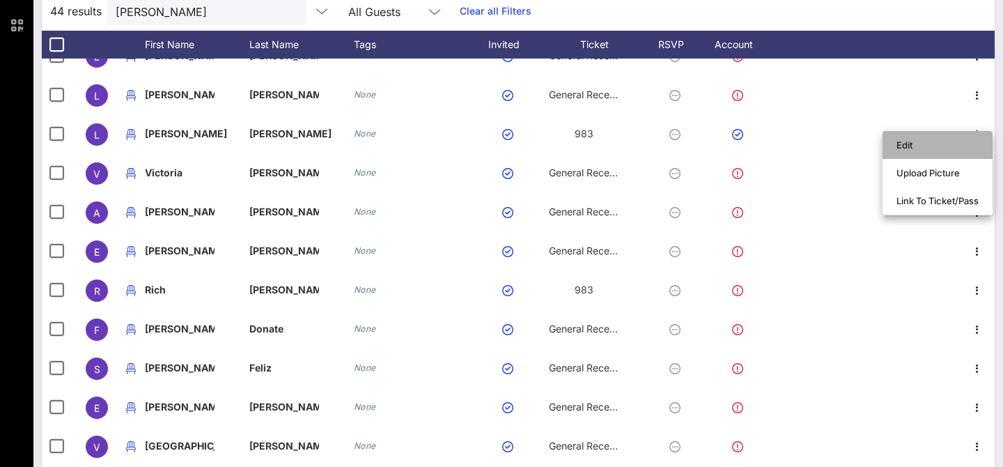
click at [949, 148] on div "Edit" at bounding box center [938, 144] width 82 height 11
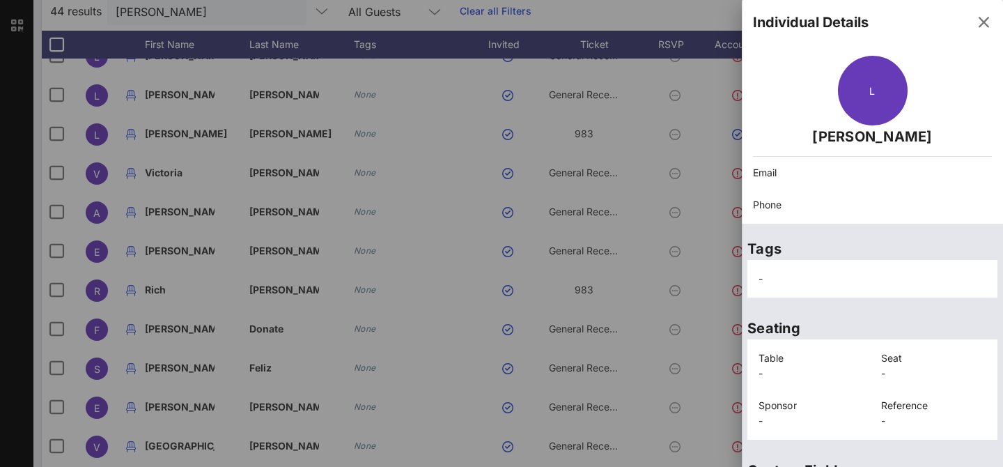
scroll to position [349, 0]
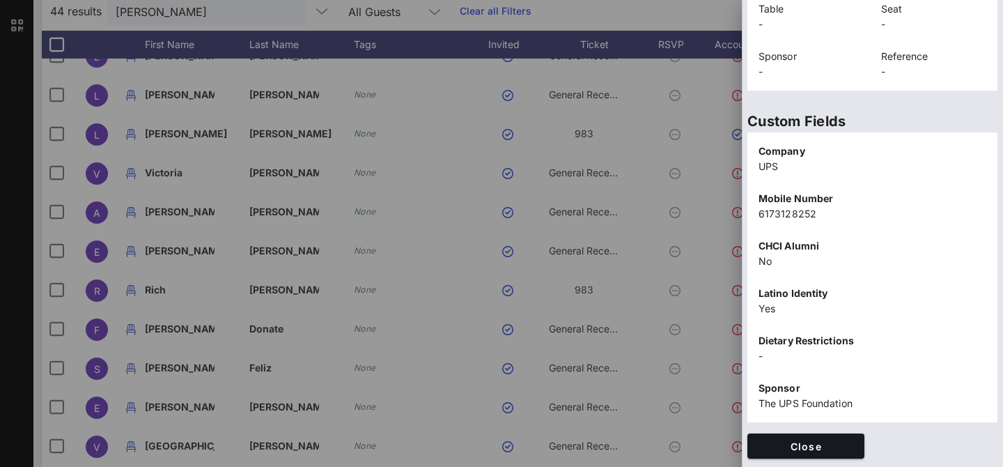
drag, startPoint x: 782, startPoint y: 212, endPoint x: 756, endPoint y: 216, distance: 26.1
click at [755, 216] on div "Mobile Number 6173128252" at bounding box center [872, 206] width 245 height 47
copy p "6173128252"
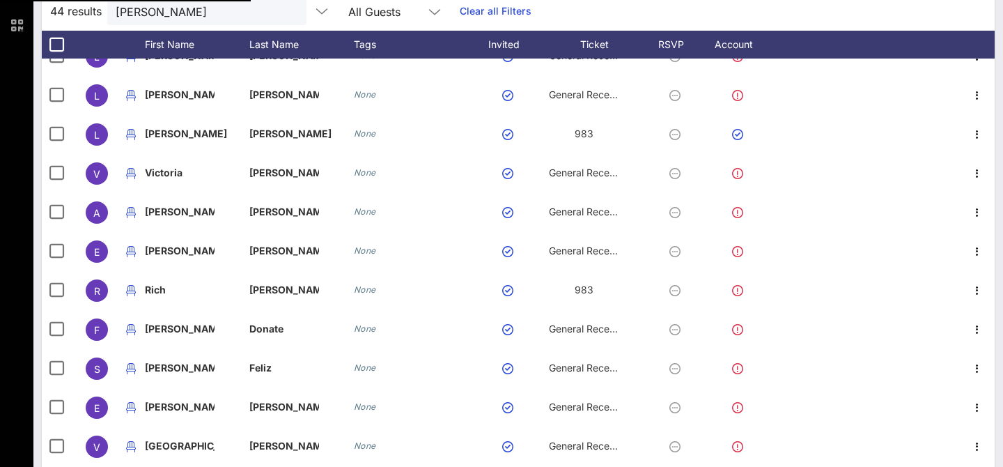
drag, startPoint x: 988, startPoint y: 28, endPoint x: 370, endPoint y: 108, distance: 623.1
click at [988, 27] on div "44 results Liz All Guests Clear all Filters" at bounding box center [518, 11] width 953 height 39
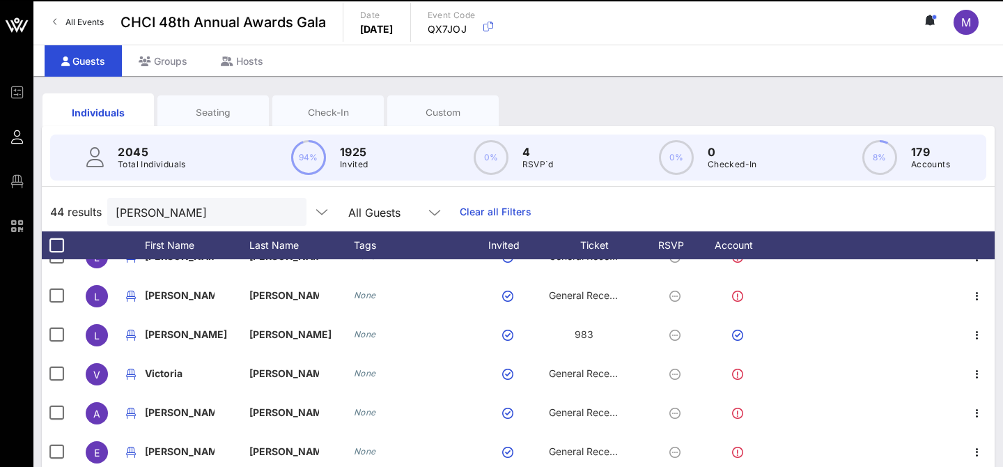
scroll to position [0, 0]
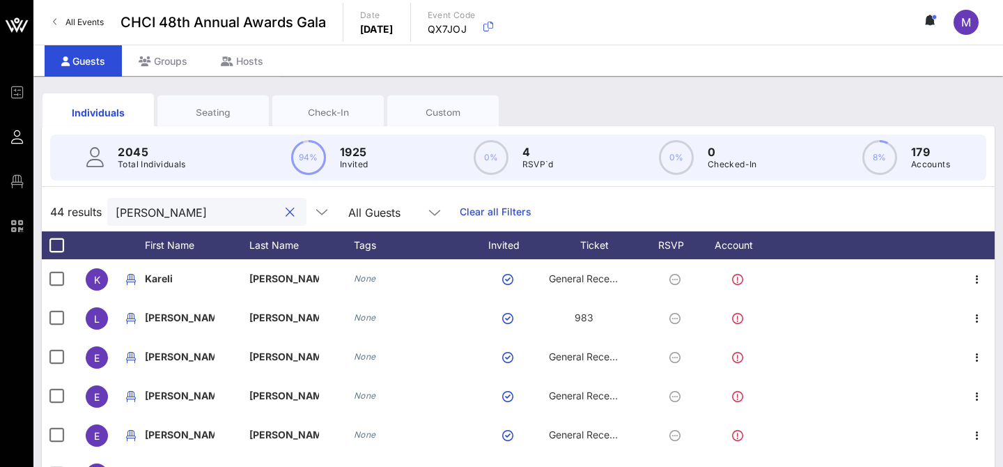
click at [147, 219] on input "Liz" at bounding box center [197, 212] width 163 height 18
